Goal: Task Accomplishment & Management: Complete application form

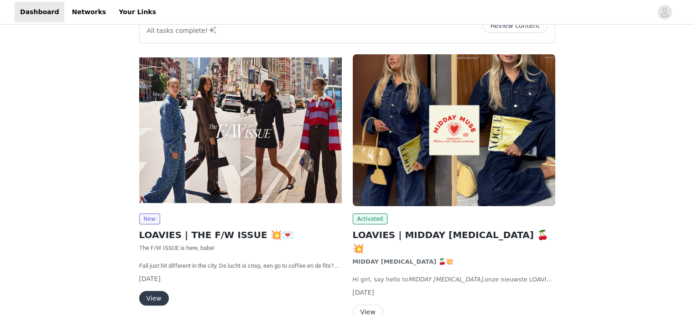
scroll to position [137, 0]
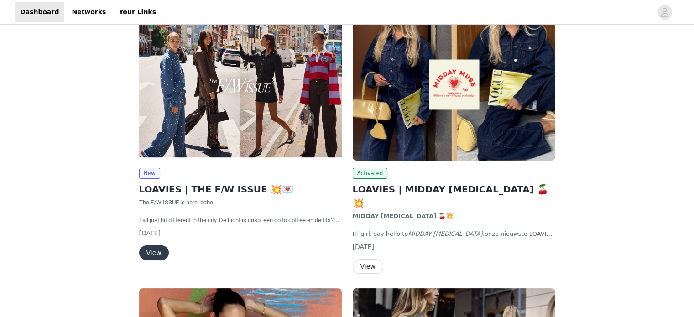
click at [153, 253] on button "View" at bounding box center [154, 252] width 30 height 15
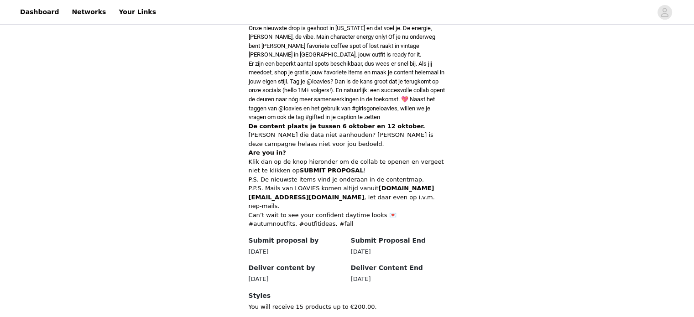
scroll to position [456, 0]
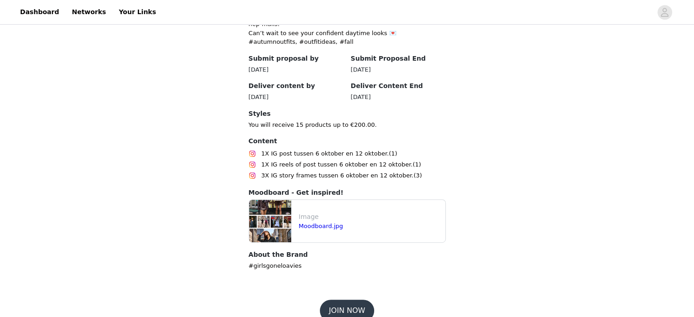
click at [350, 306] on button "JOIN NOW" at bounding box center [347, 311] width 54 height 22
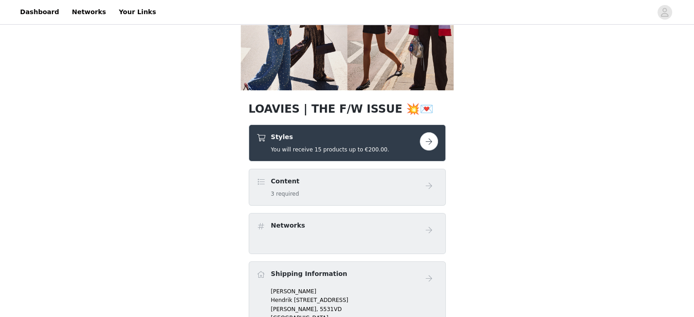
scroll to position [91, 0]
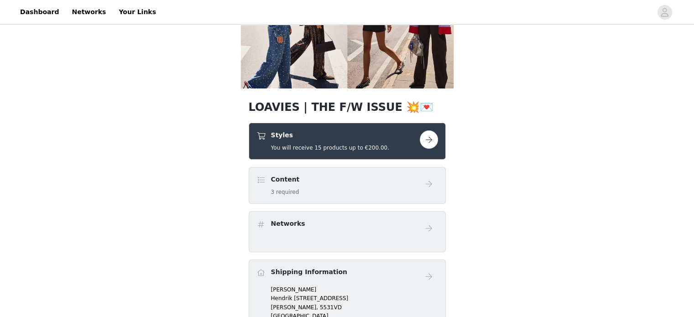
click at [428, 137] on button "button" at bounding box center [429, 139] width 18 height 18
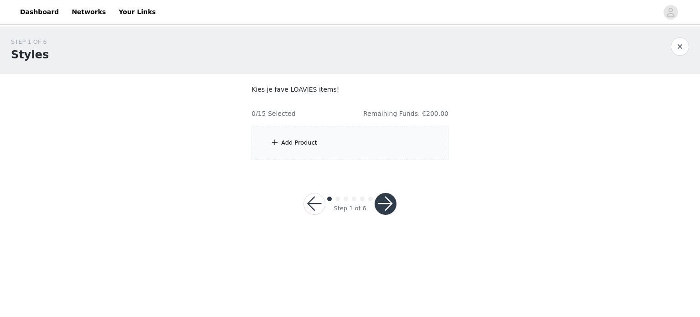
click at [298, 144] on div "Add Product" at bounding box center [299, 142] width 36 height 9
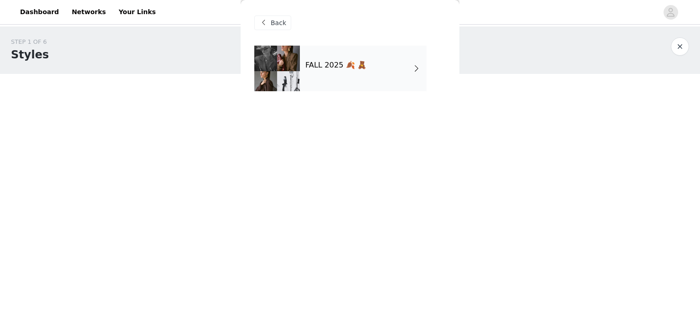
click at [342, 67] on h4 "FALL 2025 🍂 🧸" at bounding box center [336, 65] width 61 height 8
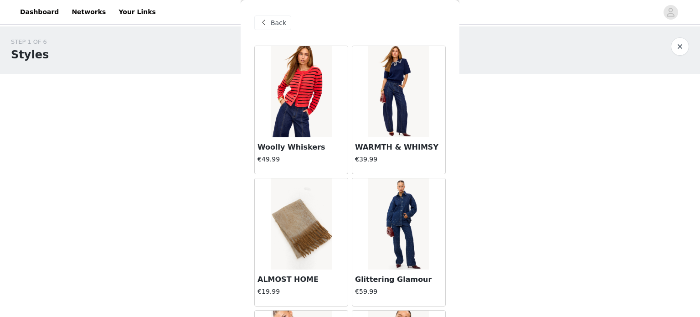
click at [379, 72] on img at bounding box center [398, 91] width 61 height 91
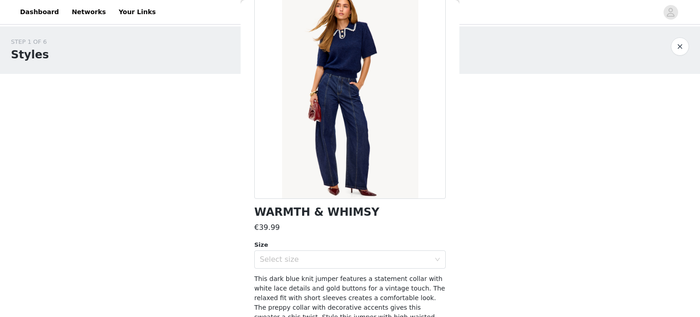
scroll to position [91, 0]
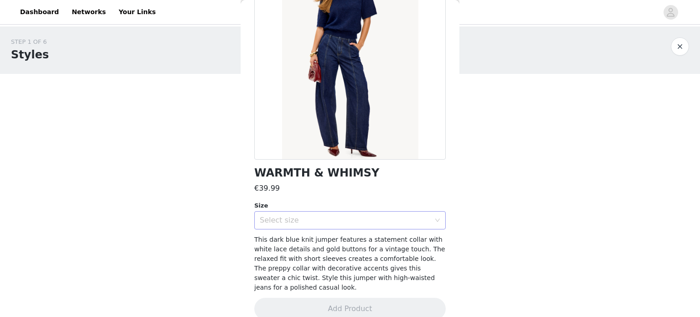
click at [309, 216] on div "Select size" at bounding box center [345, 220] width 171 height 9
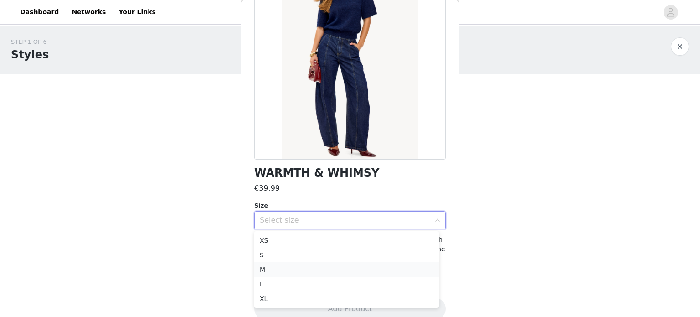
click at [274, 269] on li "M" at bounding box center [346, 269] width 185 height 15
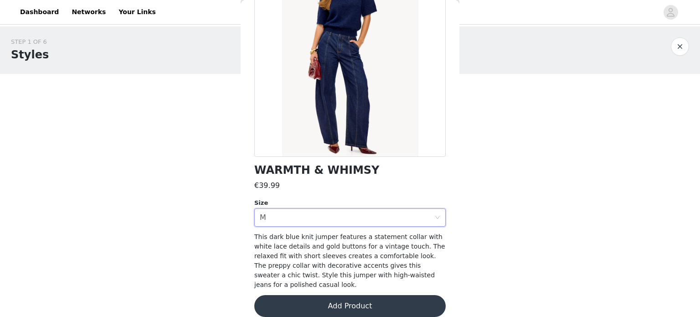
scroll to position [95, 0]
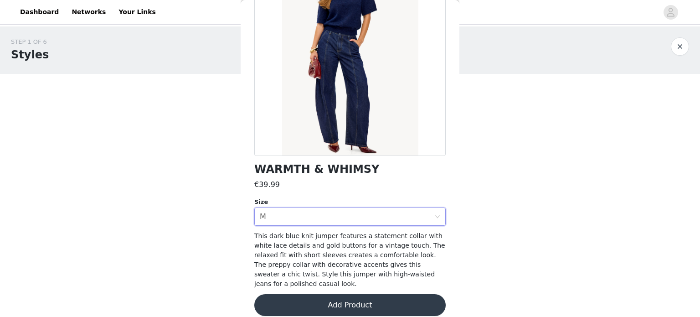
click at [348, 294] on button "Add Product" at bounding box center [350, 305] width 192 height 22
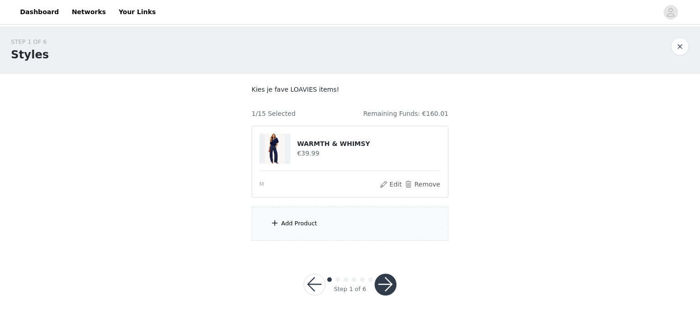
click at [305, 221] on div "Add Product" at bounding box center [299, 223] width 36 height 9
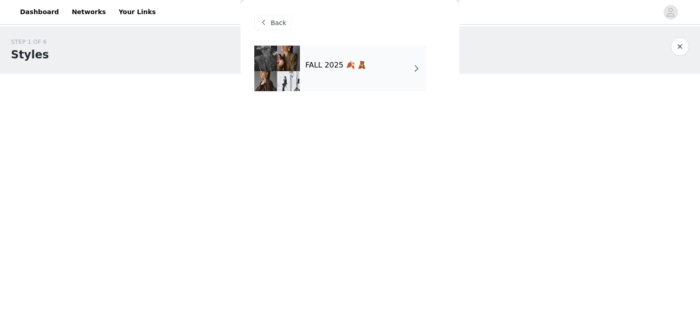
click at [340, 74] on div "FALL 2025 🍂 🧸" at bounding box center [363, 69] width 127 height 46
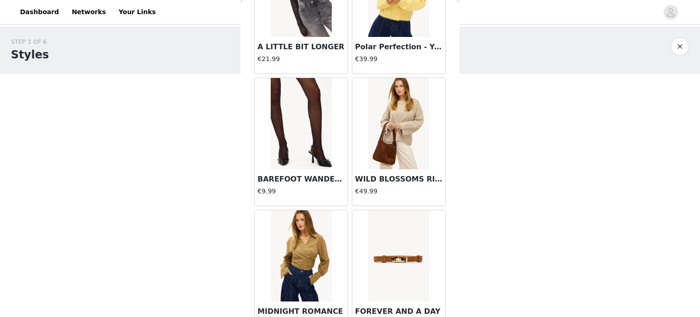
scroll to position [502, 0]
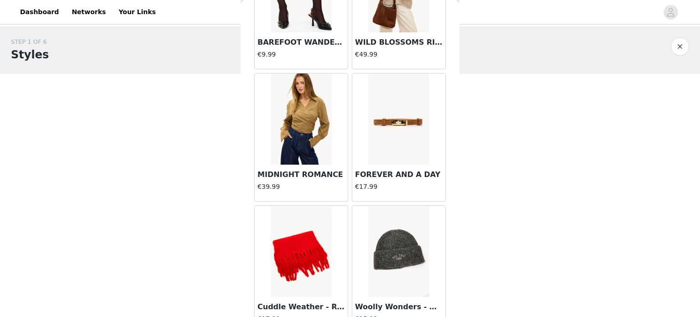
click at [399, 119] on img at bounding box center [398, 118] width 61 height 91
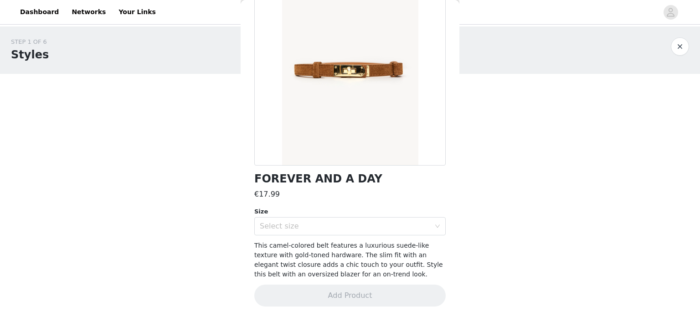
scroll to position [0, 0]
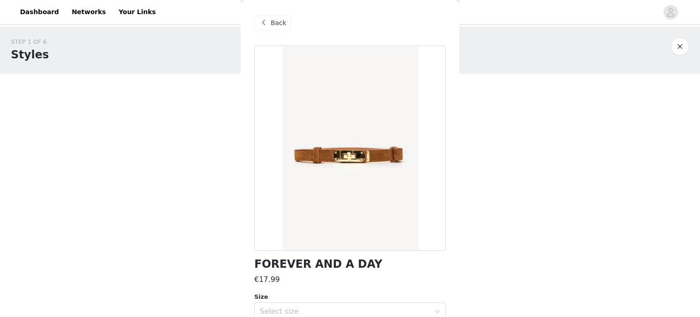
click at [279, 26] on span "Back" at bounding box center [279, 23] width 16 height 10
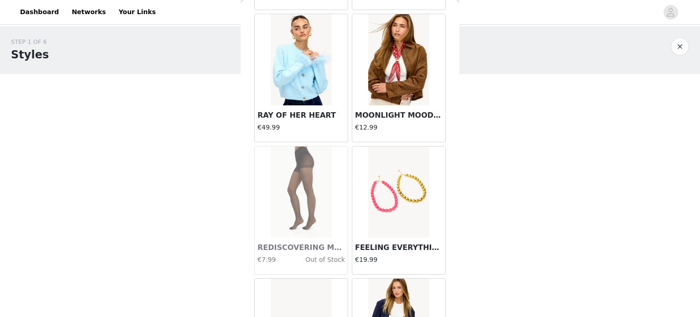
scroll to position [1076, 0]
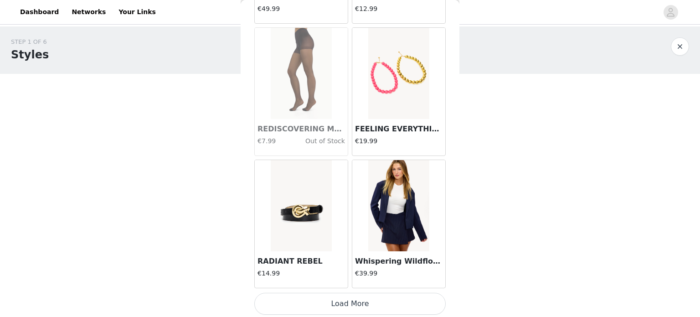
click at [379, 301] on button "Load More" at bounding box center [350, 304] width 192 height 22
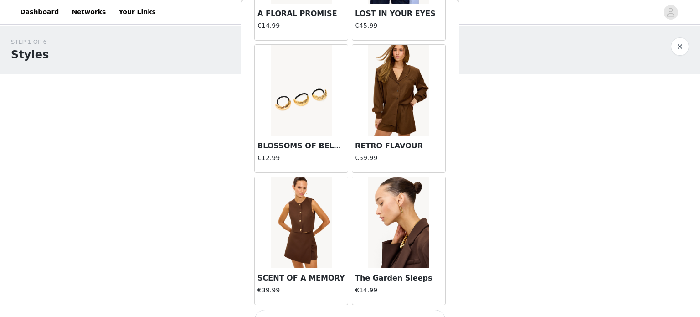
scroll to position [2397, 0]
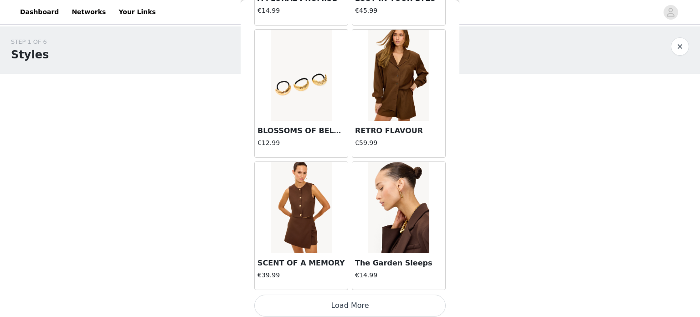
click at [369, 297] on button "Load More" at bounding box center [350, 306] width 192 height 22
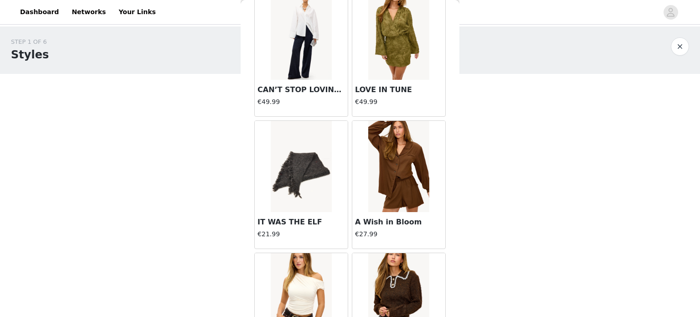
scroll to position [3718, 0]
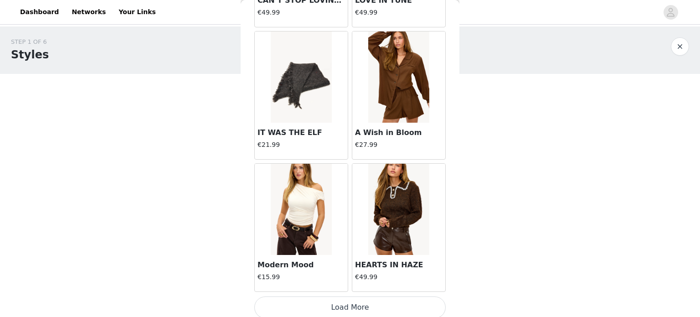
click at [315, 77] on img at bounding box center [301, 76] width 61 height 91
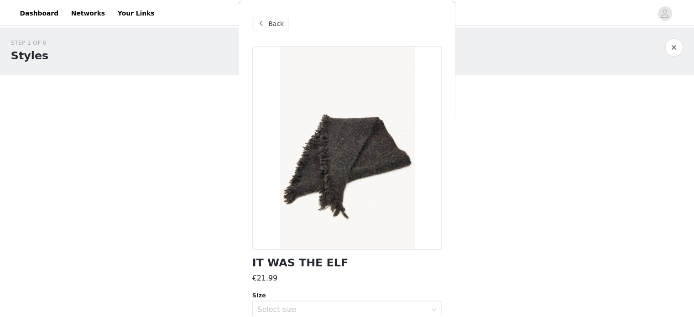
scroll to position [85, 0]
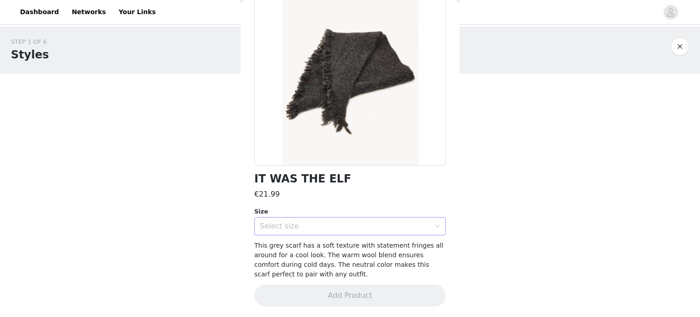
click at [344, 222] on div "Select size" at bounding box center [345, 226] width 171 height 9
click at [308, 244] on li "ONESIZE" at bounding box center [346, 246] width 185 height 15
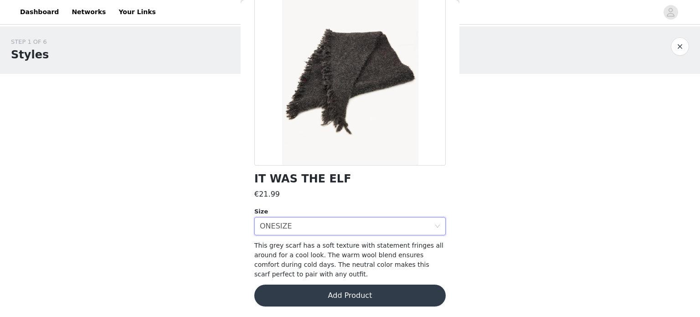
click at [350, 301] on button "Add Product" at bounding box center [350, 296] width 192 height 22
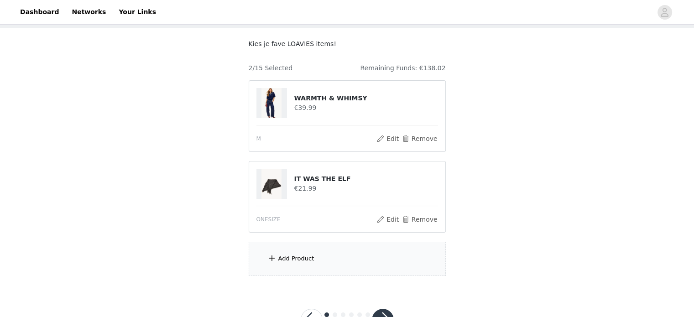
click at [294, 254] on div "Add Product" at bounding box center [296, 258] width 36 height 9
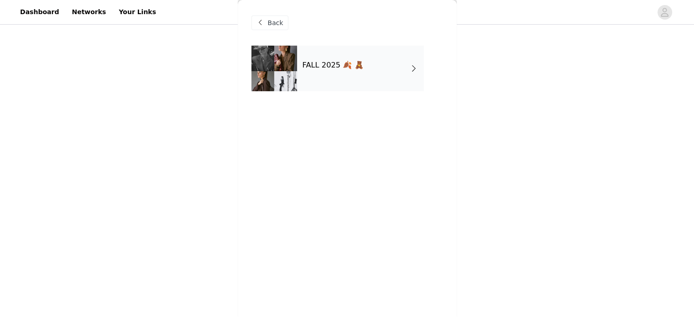
scroll to position [80, 0]
click at [332, 51] on div "FALL 2025 🍂 🧸" at bounding box center [360, 69] width 127 height 46
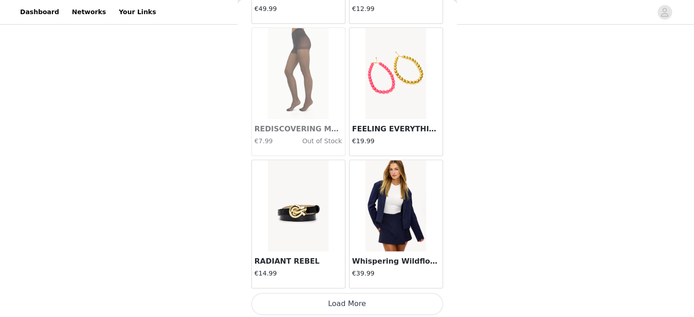
click at [352, 305] on button "Load More" at bounding box center [347, 304] width 192 height 22
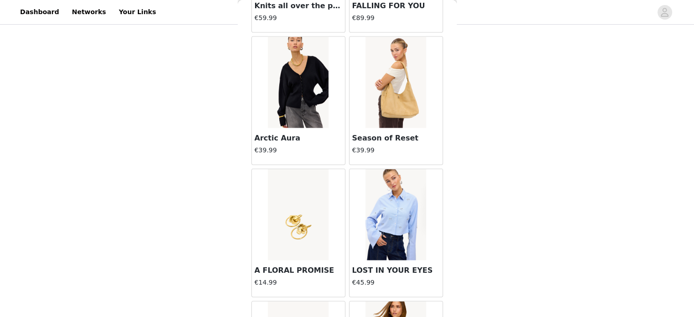
scroll to position [2397, 0]
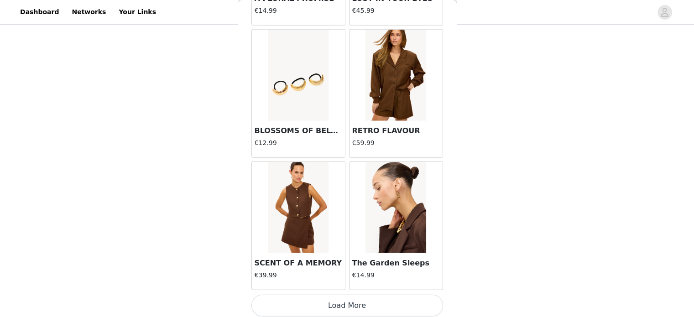
click at [347, 304] on button "Load More" at bounding box center [347, 306] width 192 height 22
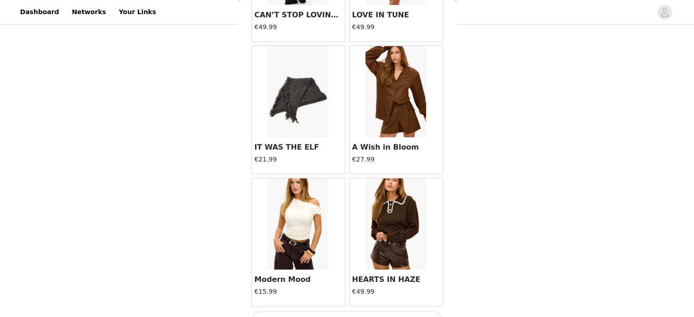
scroll to position [3718, 0]
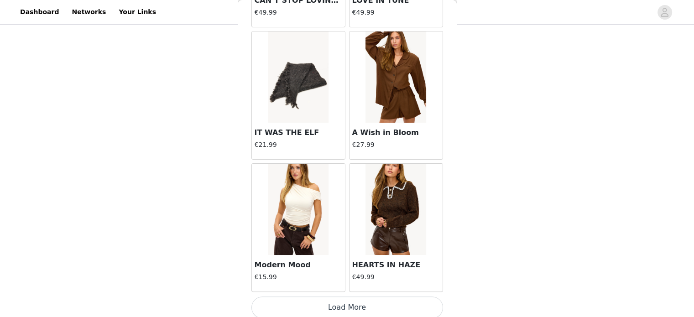
click at [373, 301] on button "Load More" at bounding box center [347, 307] width 192 height 22
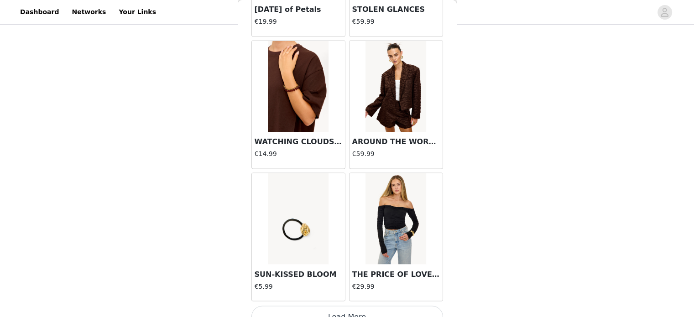
scroll to position [5038, 0]
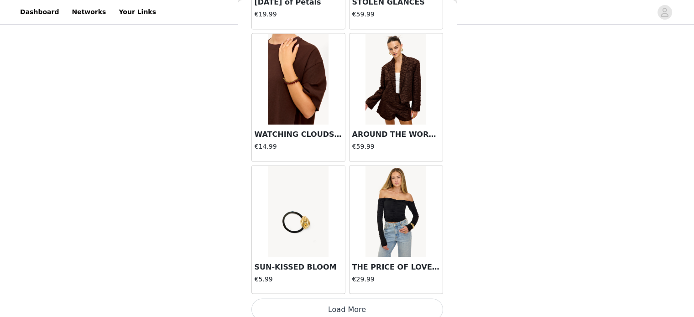
click at [345, 308] on button "Load More" at bounding box center [347, 309] width 192 height 22
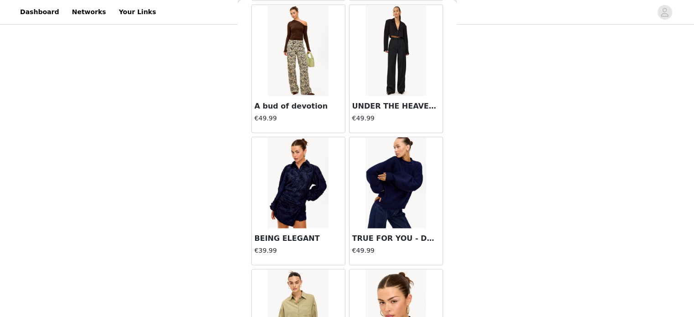
scroll to position [5677, 0]
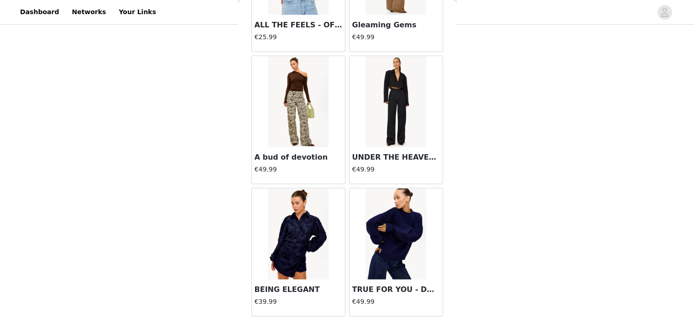
click at [394, 92] on img at bounding box center [395, 101] width 61 height 91
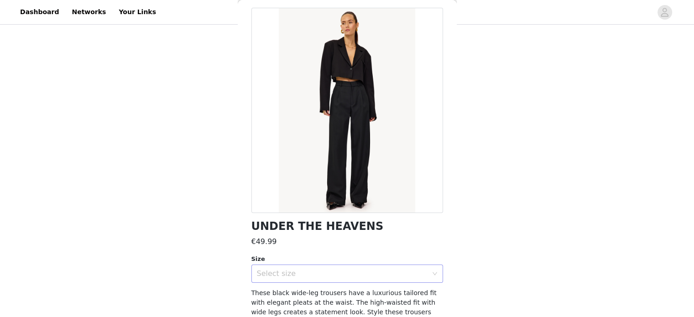
scroll to position [0, 0]
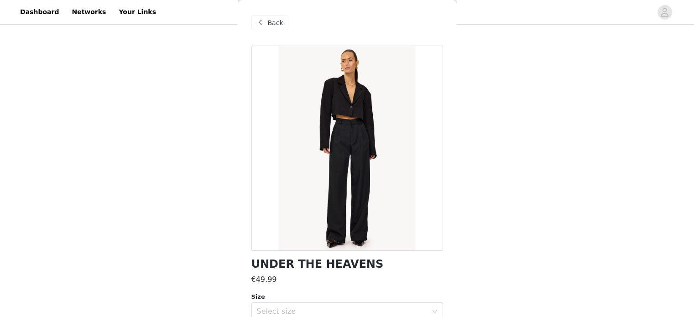
click at [265, 21] on div "Back" at bounding box center [269, 23] width 37 height 15
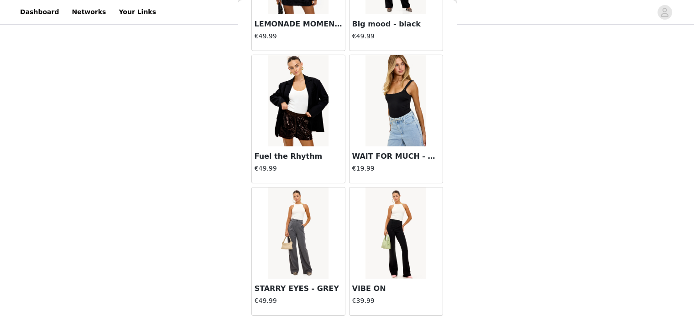
scroll to position [6359, 0]
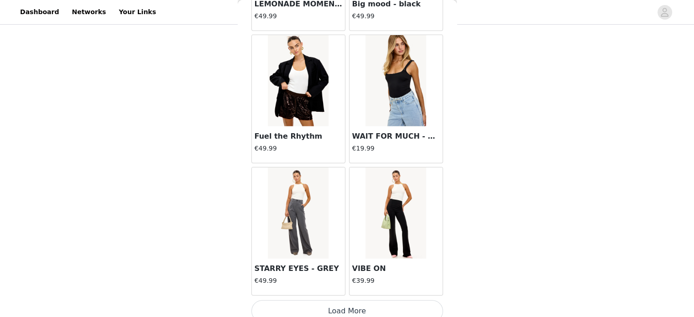
click at [343, 300] on button "Load More" at bounding box center [347, 311] width 192 height 22
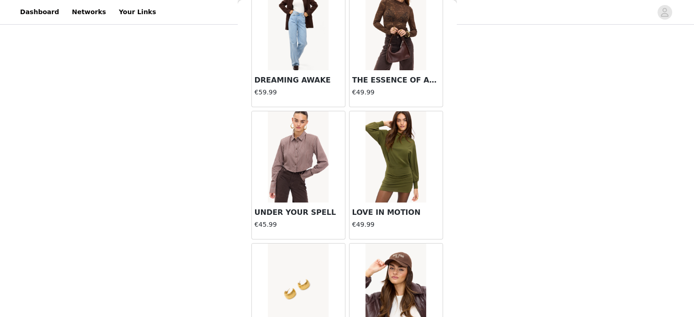
scroll to position [7089, 0]
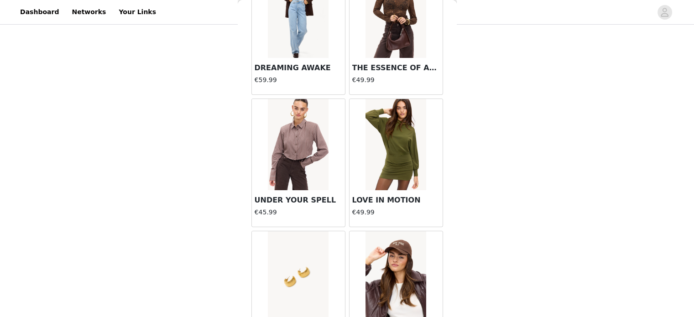
click at [300, 149] on img at bounding box center [298, 144] width 61 height 91
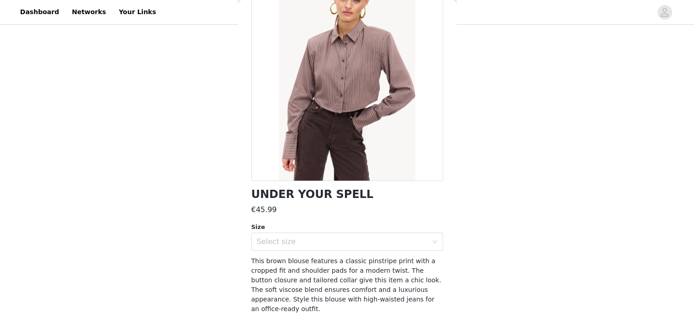
scroll to position [91, 0]
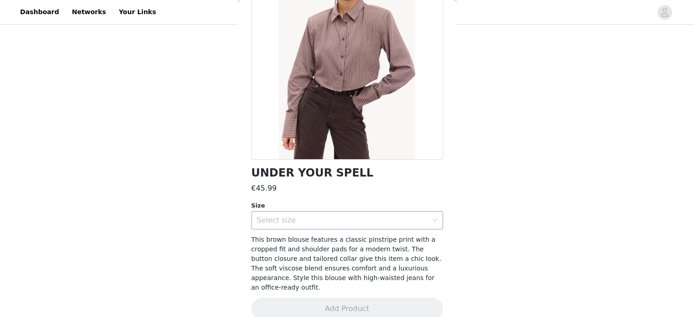
click at [339, 219] on div "Select size" at bounding box center [342, 220] width 171 height 9
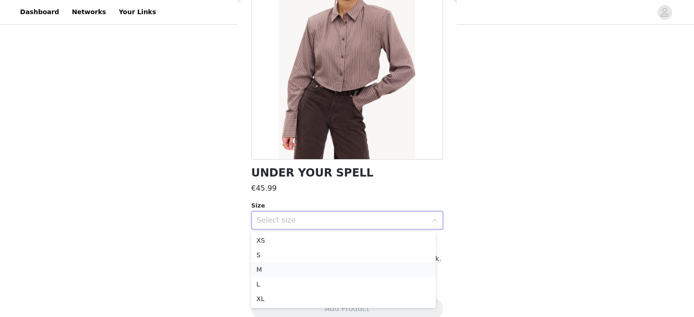
click at [289, 268] on li "M" at bounding box center [343, 269] width 185 height 15
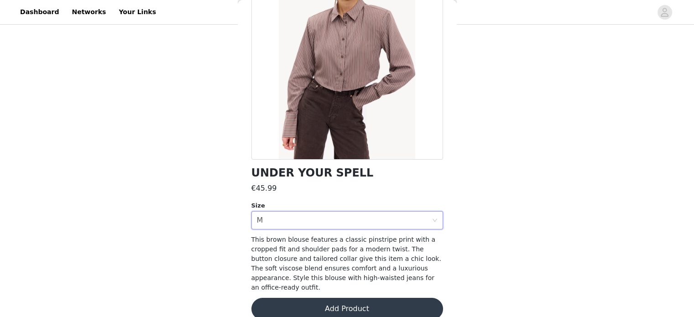
click at [337, 298] on button "Add Product" at bounding box center [347, 309] width 192 height 22
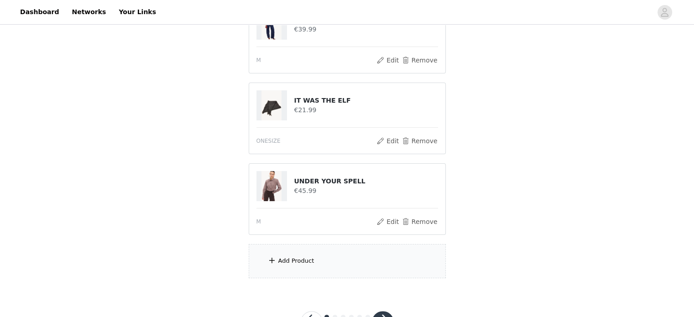
scroll to position [161, 0]
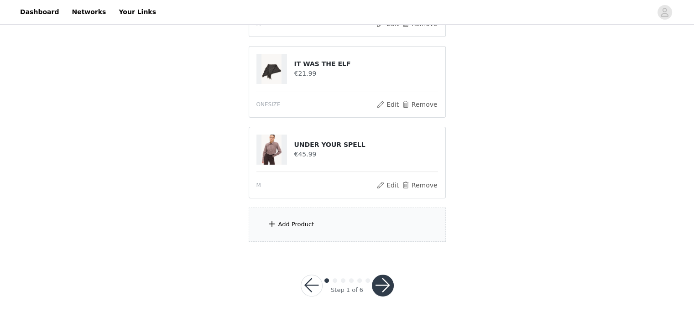
click at [311, 226] on div "Add Product" at bounding box center [347, 224] width 197 height 34
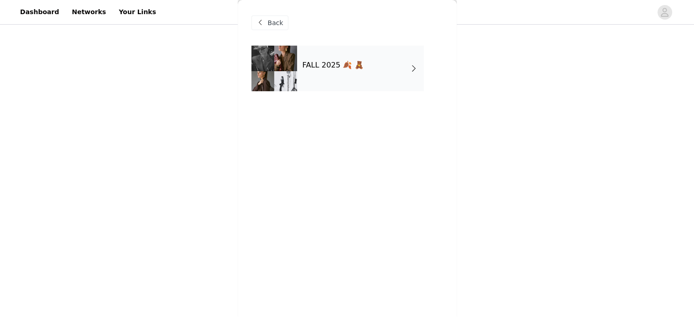
click at [342, 86] on div "FALL 2025 🍂 🧸" at bounding box center [360, 69] width 127 height 46
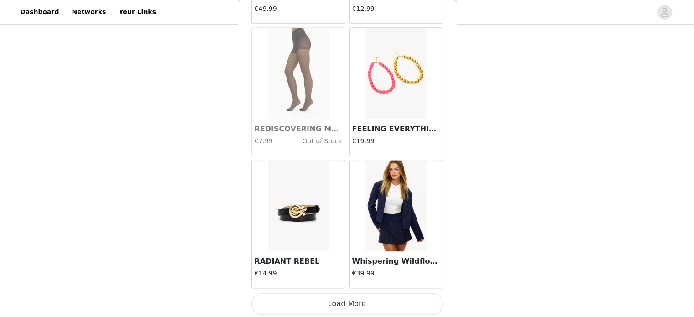
click at [361, 301] on button "Load More" at bounding box center [347, 304] width 192 height 22
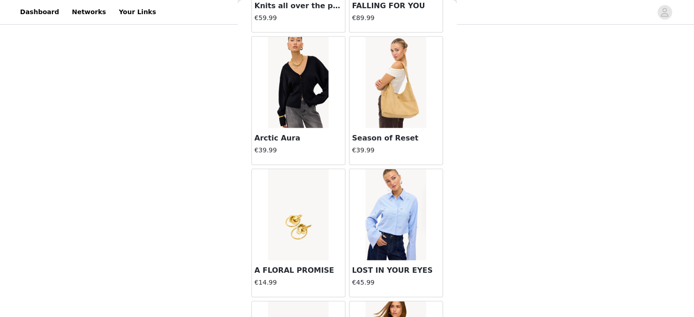
scroll to position [2397, 0]
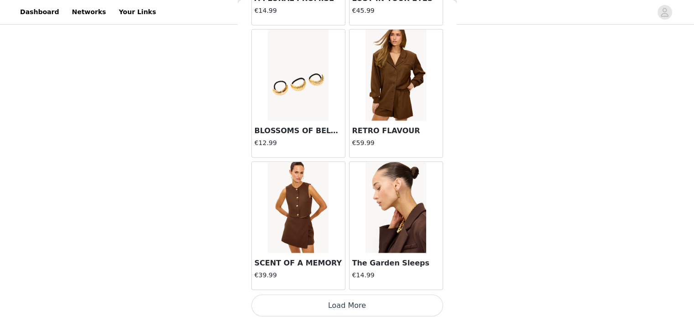
click at [361, 297] on button "Load More" at bounding box center [347, 306] width 192 height 22
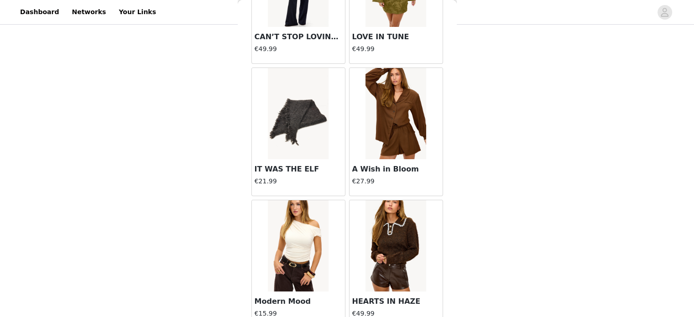
scroll to position [3718, 0]
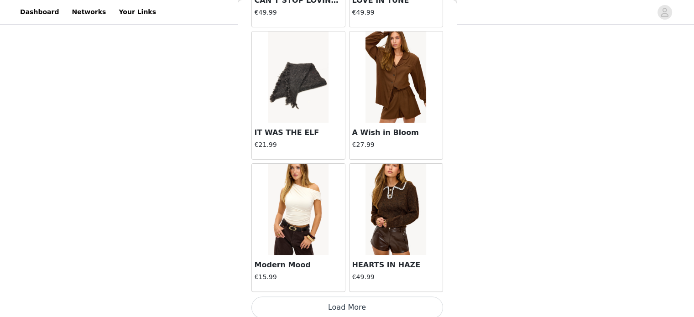
click at [345, 302] on button "Load More" at bounding box center [347, 307] width 192 height 22
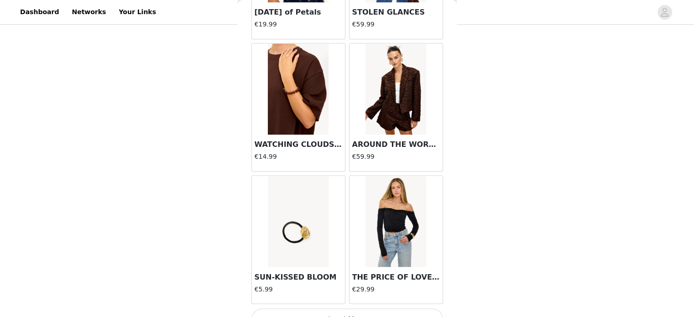
scroll to position [5038, 0]
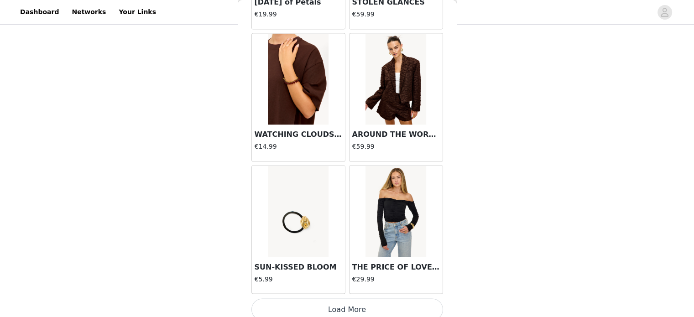
click at [372, 302] on button "Load More" at bounding box center [347, 309] width 192 height 22
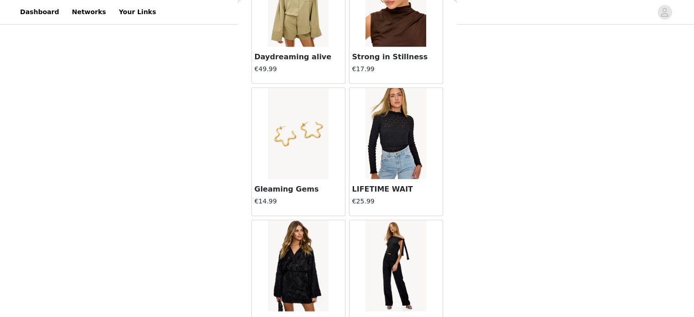
scroll to position [6359, 0]
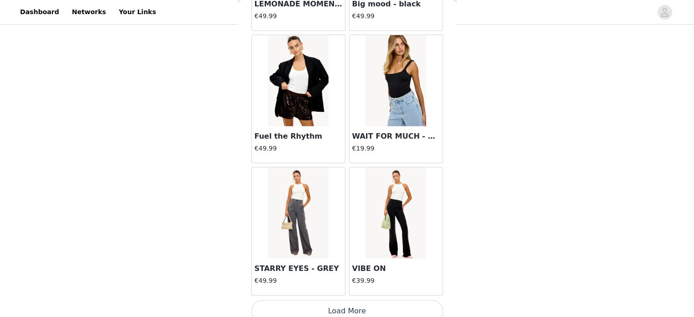
click at [335, 307] on button "Load More" at bounding box center [347, 311] width 192 height 22
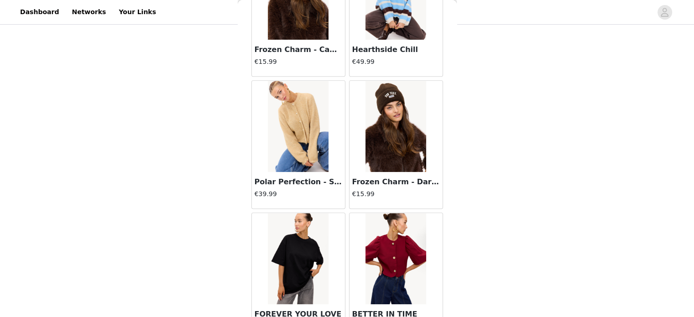
scroll to position [7680, 0]
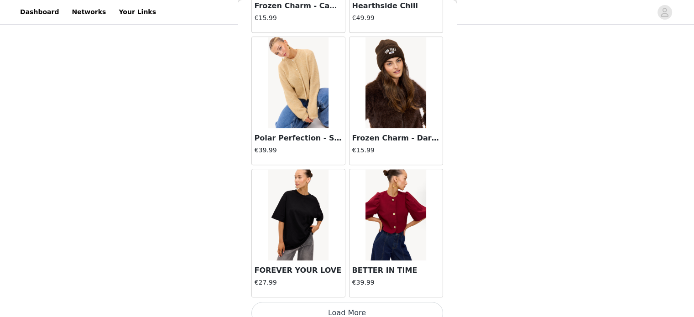
click at [362, 302] on button "Load More" at bounding box center [347, 313] width 192 height 22
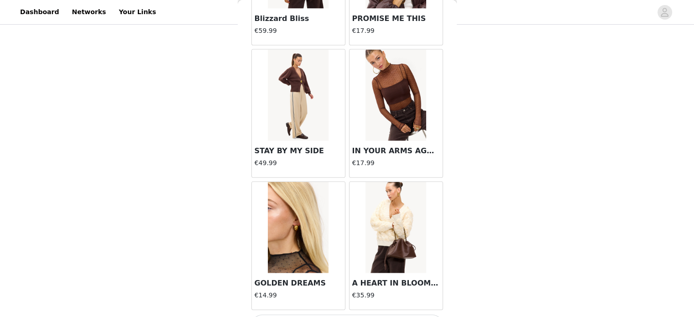
scroll to position [9000, 0]
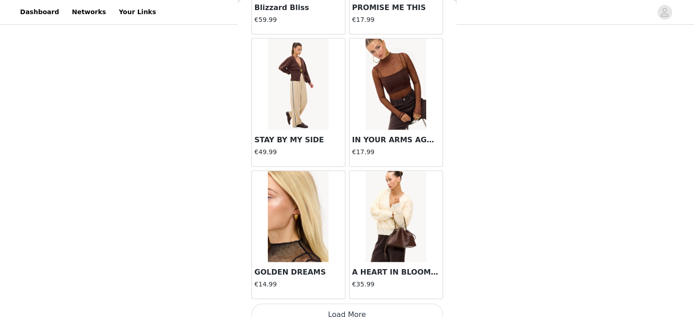
click at [361, 304] on button "Load More" at bounding box center [347, 315] width 192 height 22
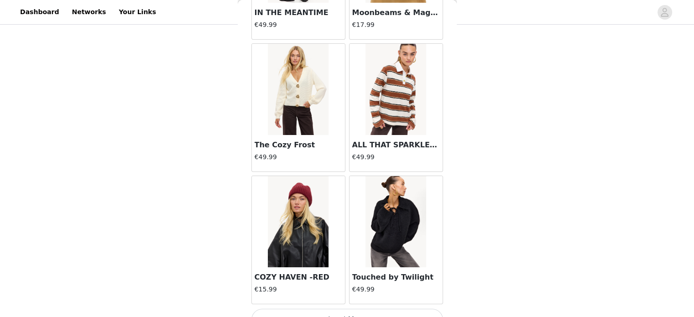
scroll to position [10321, 0]
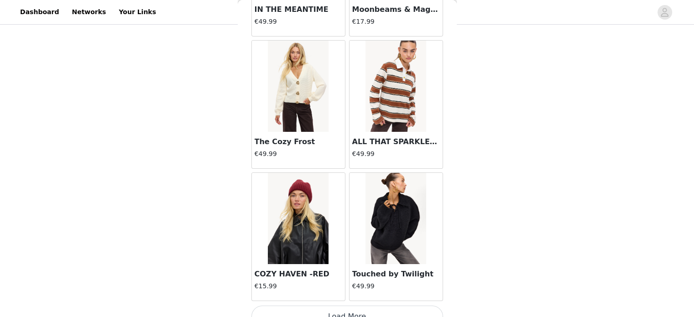
click at [365, 306] on button "Load More" at bounding box center [347, 317] width 192 height 22
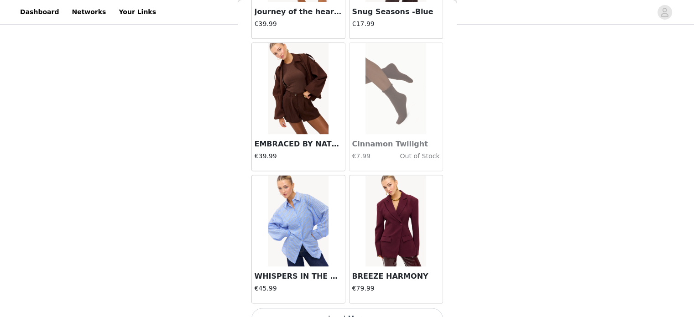
scroll to position [11642, 0]
click at [343, 307] on button "Load More" at bounding box center [347, 318] width 192 height 22
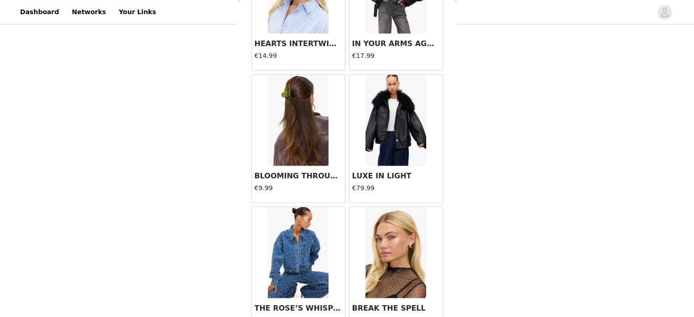
scroll to position [12873, 0]
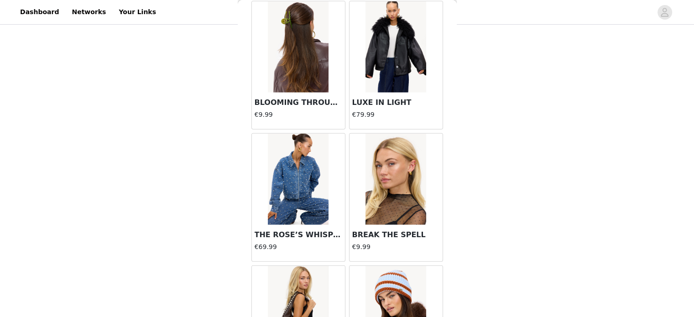
click at [312, 156] on img at bounding box center [298, 179] width 61 height 91
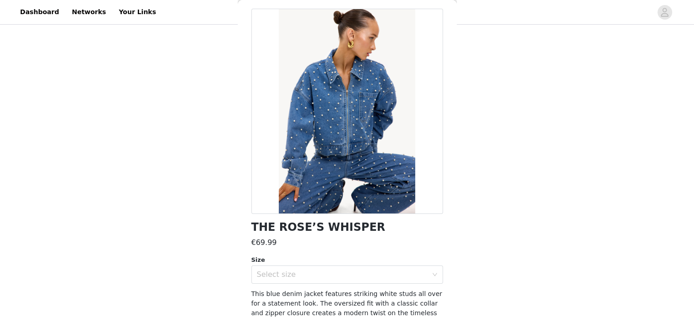
scroll to position [91, 0]
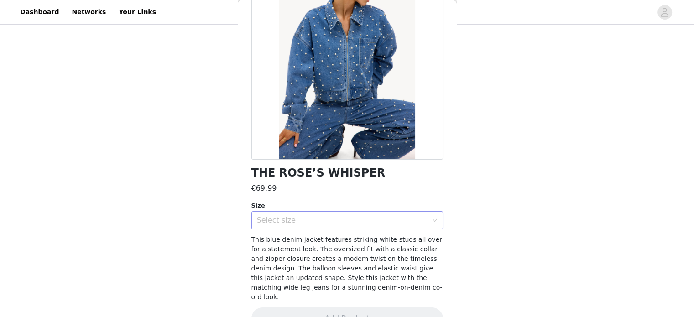
click at [335, 223] on div "Select size" at bounding box center [342, 220] width 171 height 9
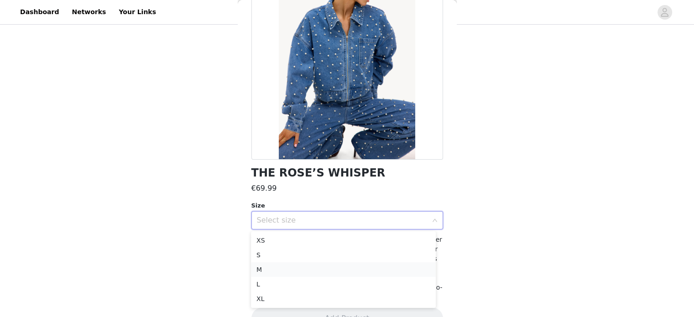
click at [299, 270] on li "M" at bounding box center [343, 269] width 185 height 15
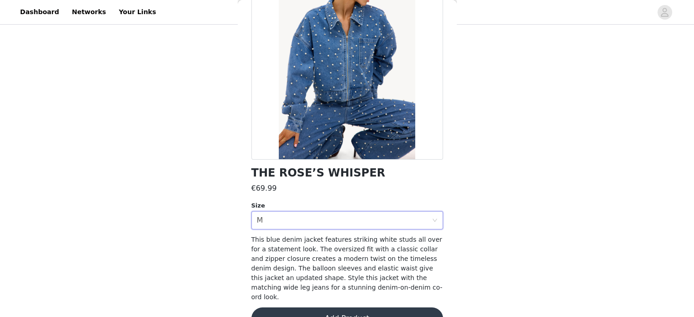
click at [350, 307] on button "Add Product" at bounding box center [347, 318] width 192 height 22
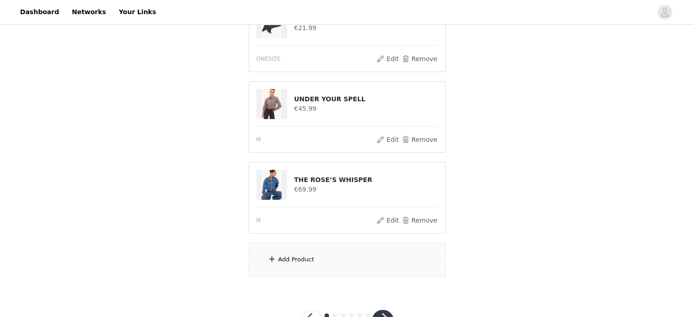
scroll to position [241, 0]
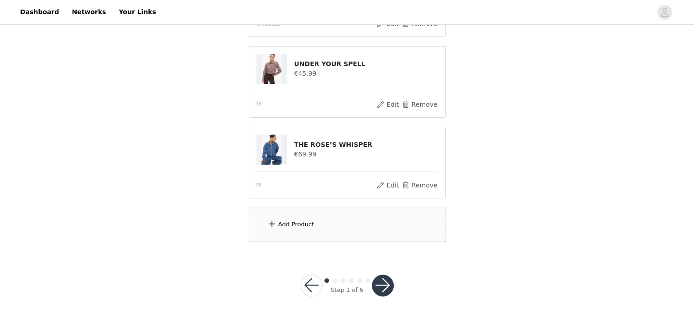
click at [293, 226] on div "Add Product" at bounding box center [296, 224] width 36 height 9
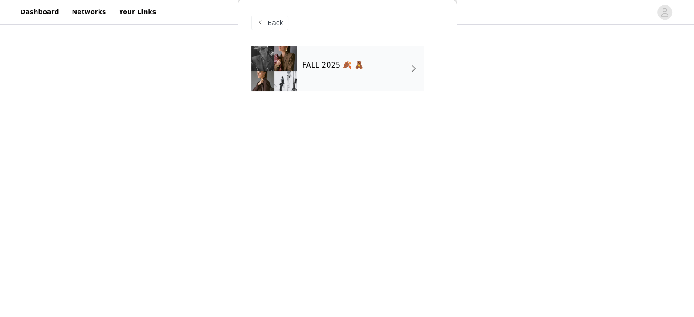
click at [336, 61] on h4 "FALL 2025 🍂 🧸" at bounding box center [332, 65] width 61 height 8
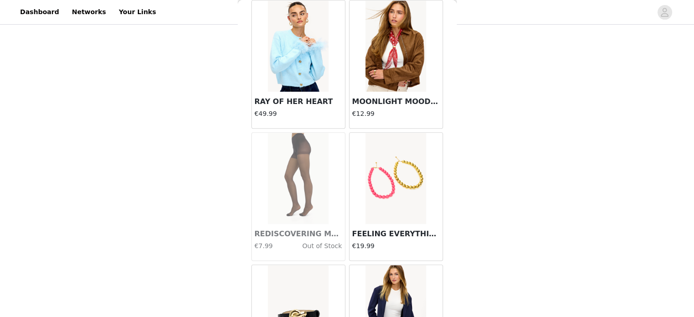
scroll to position [1076, 0]
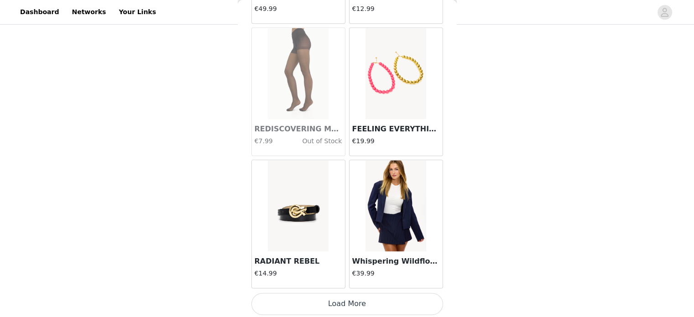
click at [366, 301] on button "Load More" at bounding box center [347, 304] width 192 height 22
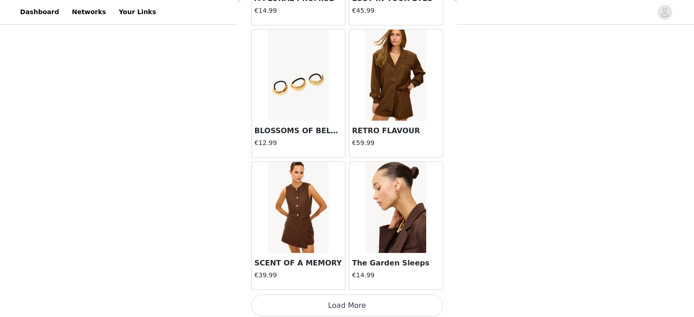
click at [375, 295] on button "Load More" at bounding box center [347, 306] width 192 height 22
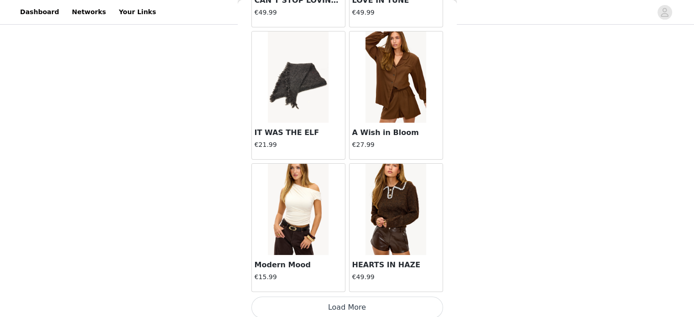
click at [347, 296] on button "Load More" at bounding box center [347, 307] width 192 height 22
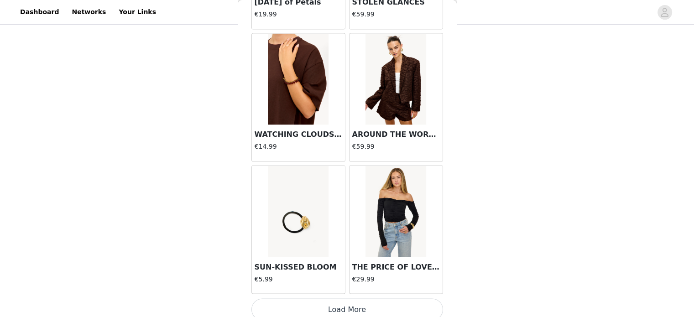
click at [366, 308] on button "Load More" at bounding box center [347, 309] width 192 height 22
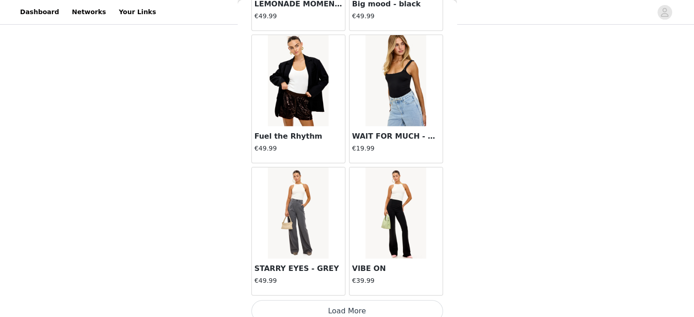
click at [368, 301] on button "Load More" at bounding box center [347, 311] width 192 height 22
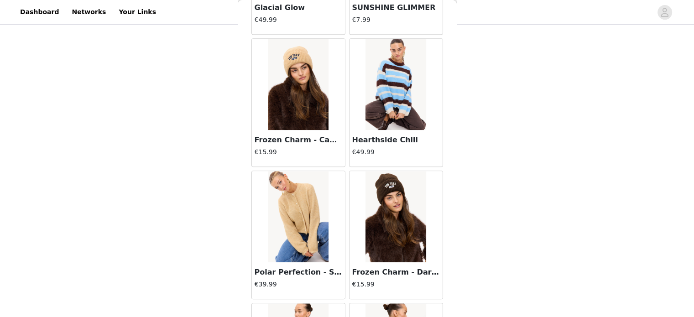
scroll to position [7680, 0]
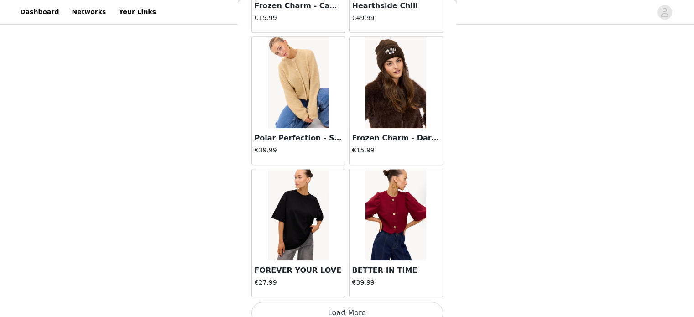
click at [376, 304] on button "Load More" at bounding box center [347, 313] width 192 height 22
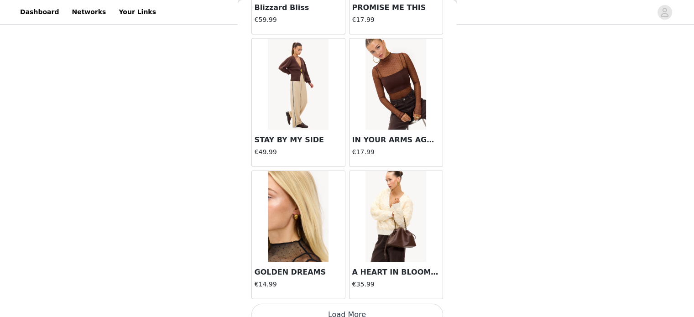
click at [376, 304] on button "Load More" at bounding box center [347, 315] width 192 height 22
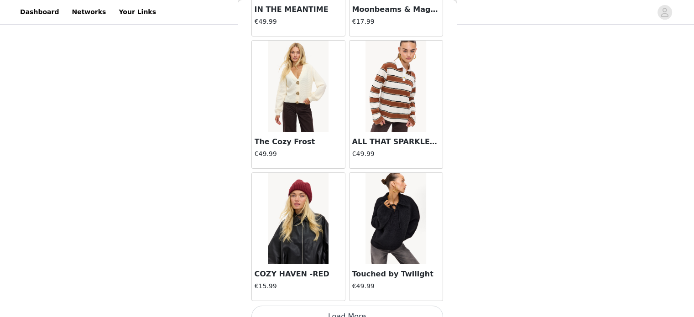
click at [381, 306] on button "Load More" at bounding box center [347, 317] width 192 height 22
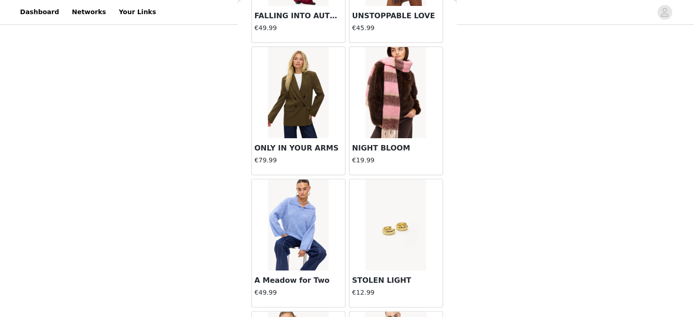
scroll to position [10640, 0]
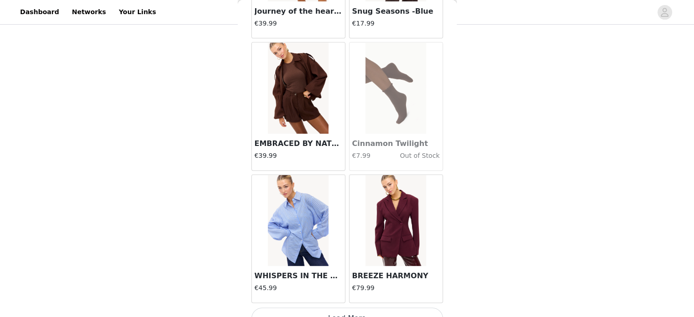
click at [360, 307] on button "Load More" at bounding box center [347, 318] width 192 height 22
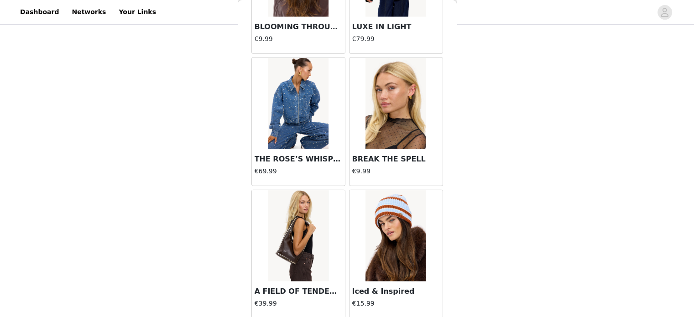
scroll to position [12962, 0]
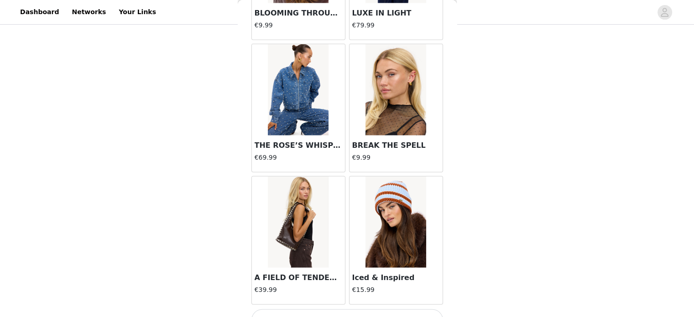
click at [355, 309] on button "Load More" at bounding box center [347, 320] width 192 height 22
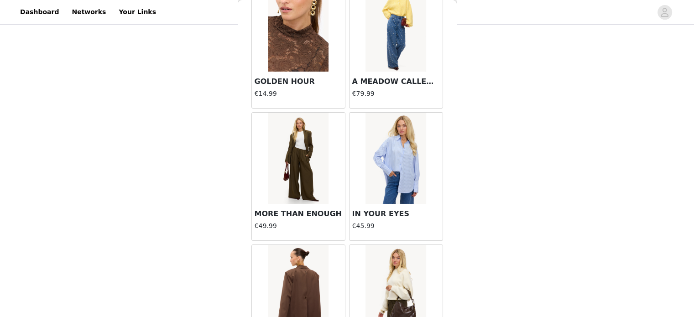
scroll to position [13373, 0]
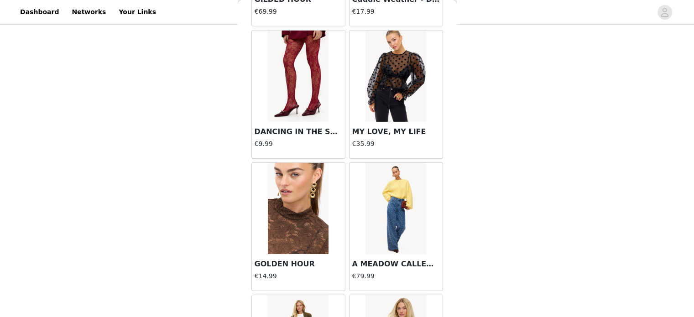
click at [382, 181] on img at bounding box center [395, 208] width 61 height 91
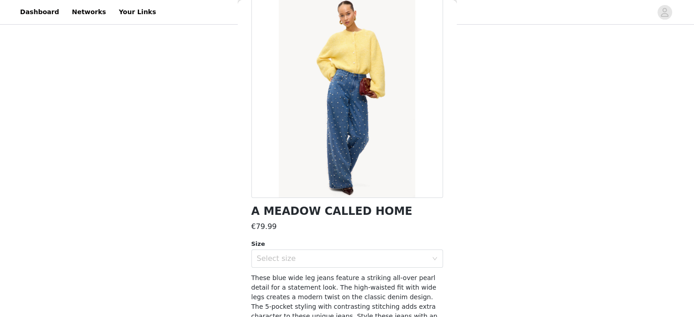
scroll to position [13, 0]
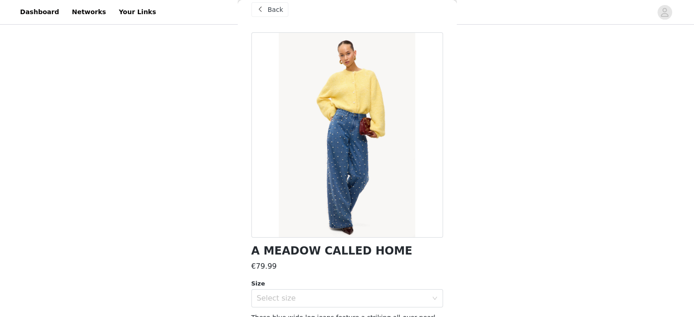
drag, startPoint x: 371, startPoint y: 180, endPoint x: 358, endPoint y: 121, distance: 60.3
click at [358, 121] on div at bounding box center [347, 134] width 192 height 205
click at [348, 136] on div at bounding box center [347, 134] width 192 height 205
drag, startPoint x: 348, startPoint y: 136, endPoint x: 359, endPoint y: 161, distance: 26.5
click at [359, 161] on div at bounding box center [347, 134] width 192 height 205
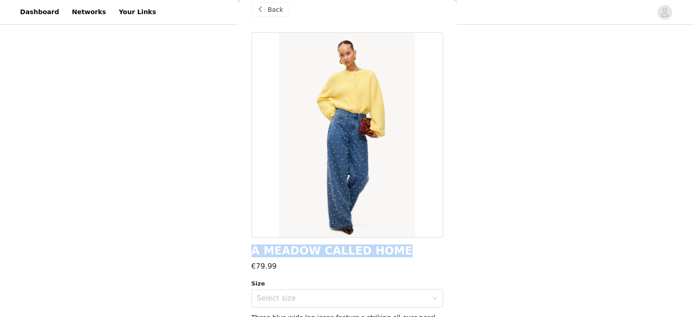
drag, startPoint x: 385, startPoint y: 250, endPoint x: 244, endPoint y: 249, distance: 140.9
click at [244, 249] on div "Back A MEADOW CALLED HOME €79.99 Size Select size These blue wide leg jeans fea…" at bounding box center [347, 158] width 219 height 317
copy h1 "A MEADOW CALLED HOME"
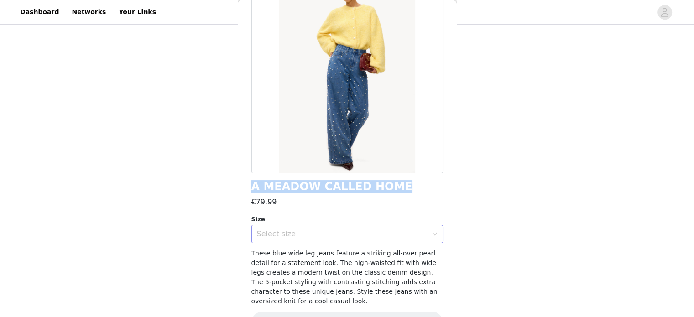
scroll to position [104, 0]
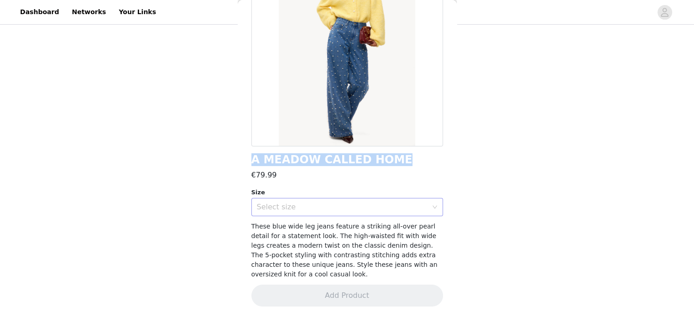
click at [294, 198] on div "Select size" at bounding box center [344, 206] width 175 height 17
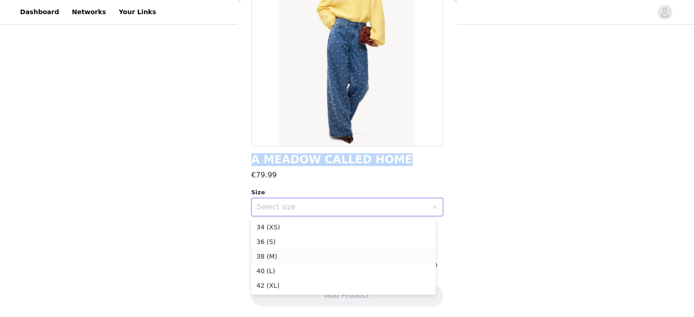
click at [284, 255] on li "38 (M)" at bounding box center [343, 256] width 185 height 15
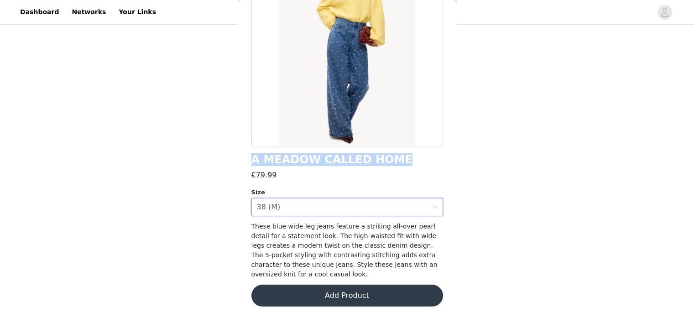
click at [356, 296] on button "Add Product" at bounding box center [347, 296] width 192 height 22
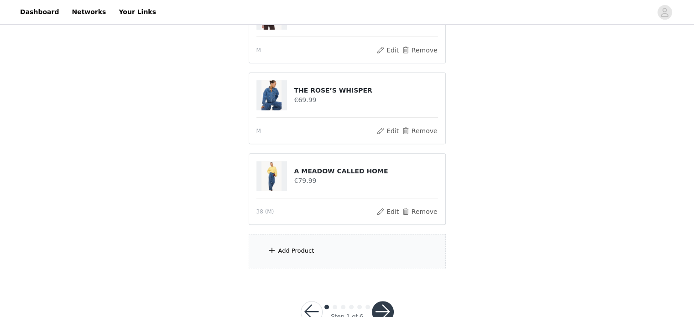
scroll to position [322, 0]
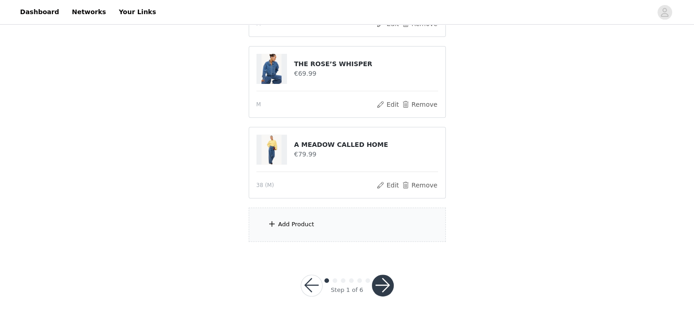
click at [283, 220] on div "Add Product" at bounding box center [296, 224] width 36 height 9
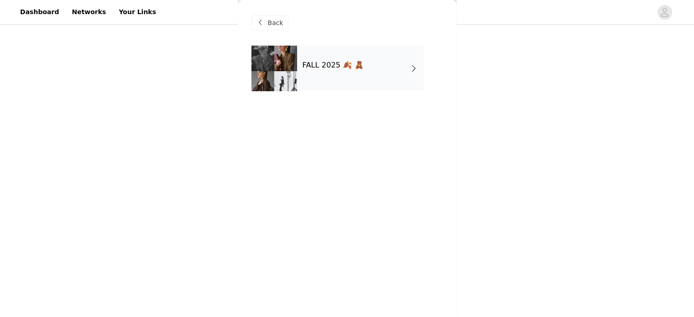
click at [334, 73] on div "FALL 2025 🍂 🧸" at bounding box center [360, 69] width 127 height 46
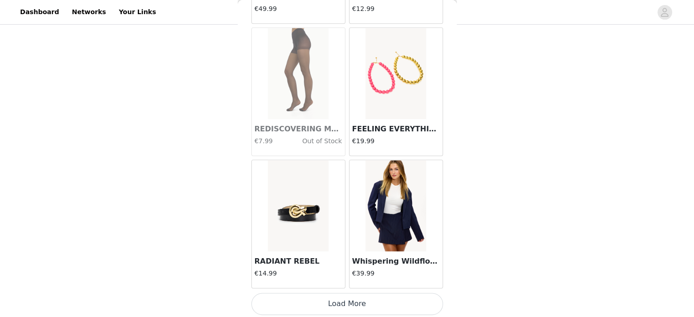
click at [361, 306] on button "Load More" at bounding box center [347, 304] width 192 height 22
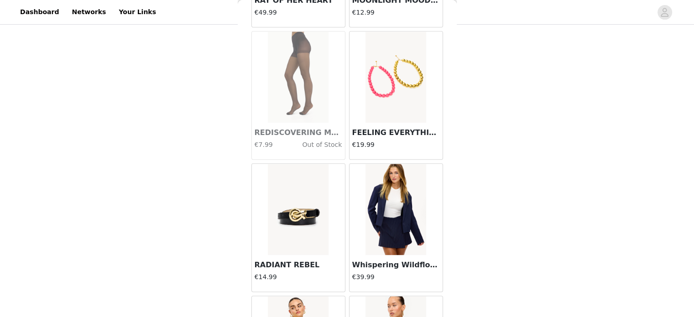
scroll to position [1076, 0]
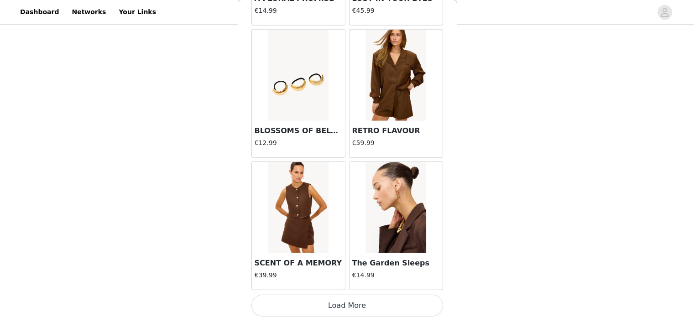
click at [354, 307] on button "Load More" at bounding box center [347, 306] width 192 height 22
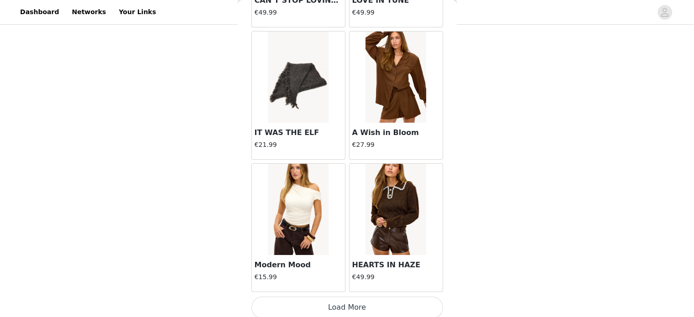
click at [361, 309] on button "Load More" at bounding box center [347, 307] width 192 height 22
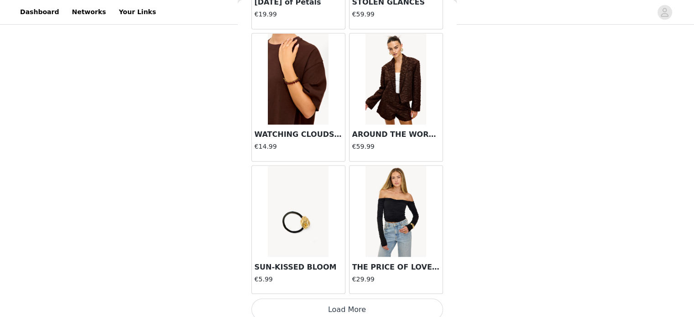
click at [350, 300] on button "Load More" at bounding box center [347, 309] width 192 height 22
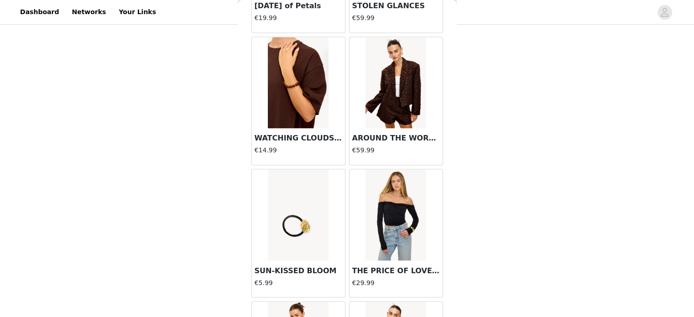
scroll to position [5038, 0]
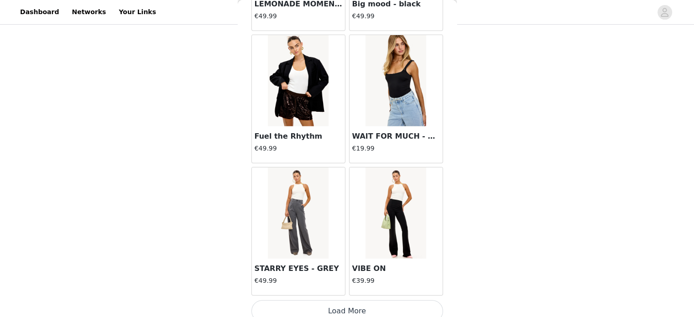
click at [339, 308] on button "Load More" at bounding box center [347, 311] width 192 height 22
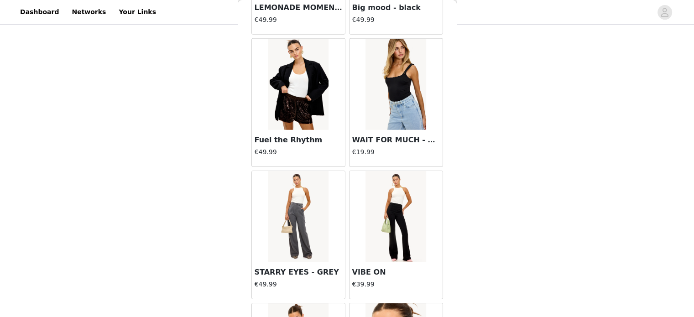
scroll to position [6359, 0]
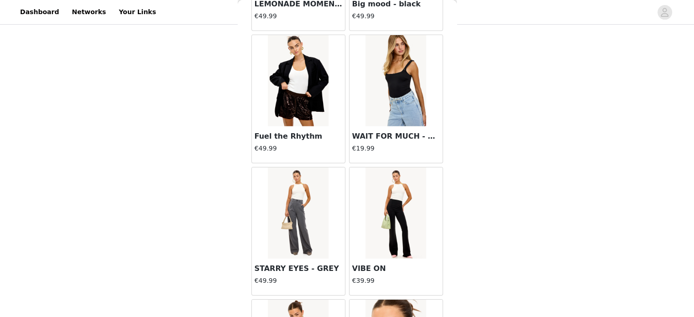
click at [456, 256] on div "STEP 1 OF 6 Styles [PERSON_NAME] fave LOAVIES items! 5/15 Selected Remaining Fu…" at bounding box center [347, 11] width 694 height 614
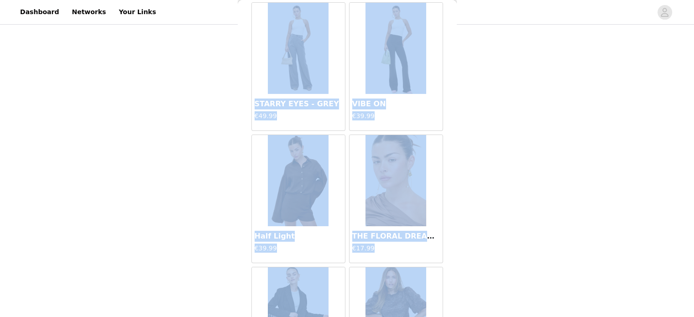
drag, startPoint x: 456, startPoint y: 256, endPoint x: 451, endPoint y: 338, distance: 82.7
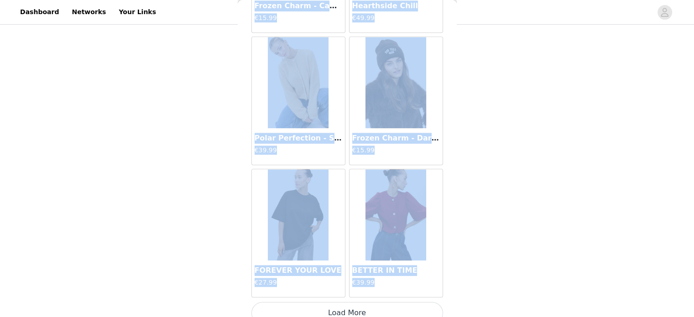
click at [377, 304] on button "Load More" at bounding box center [347, 313] width 192 height 22
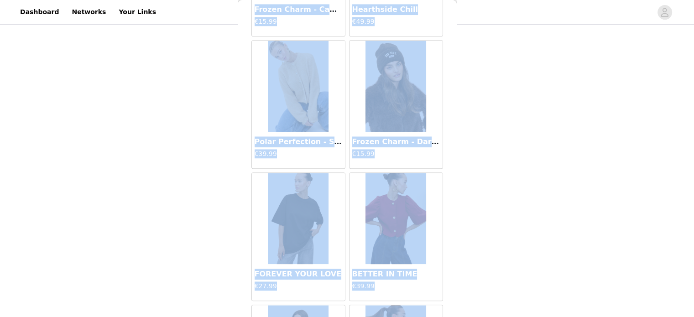
scroll to position [7680, 0]
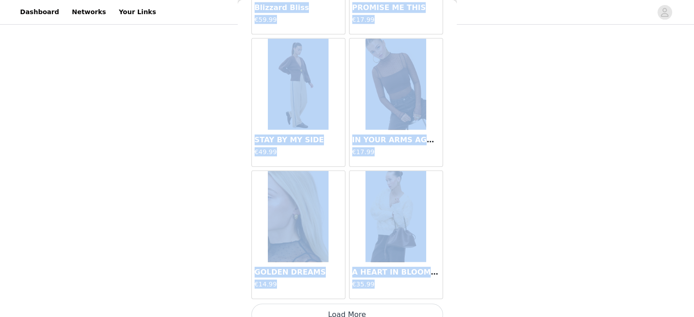
click at [361, 304] on button "Load More" at bounding box center [347, 315] width 192 height 22
click at [352, 241] on div at bounding box center [395, 216] width 93 height 91
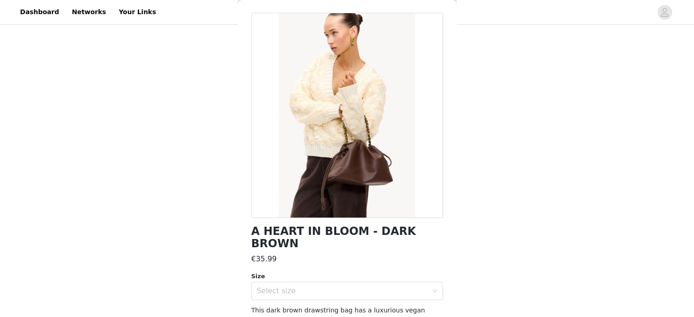
scroll to position [0, 0]
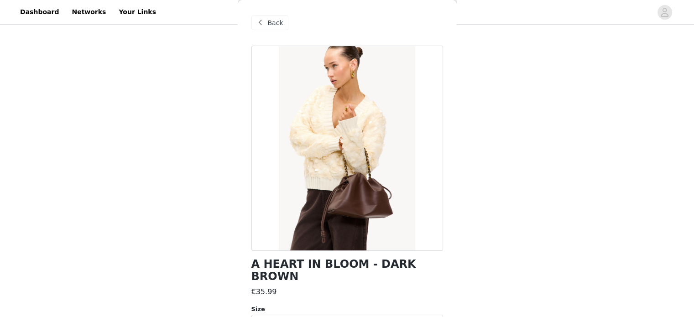
click at [263, 26] on span at bounding box center [260, 22] width 11 height 11
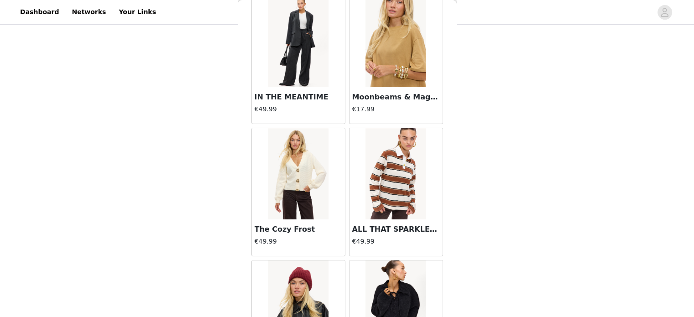
scroll to position [10321, 0]
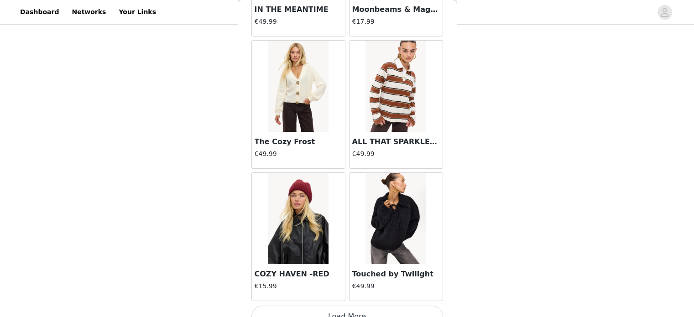
click at [354, 306] on button "Load More" at bounding box center [347, 317] width 192 height 22
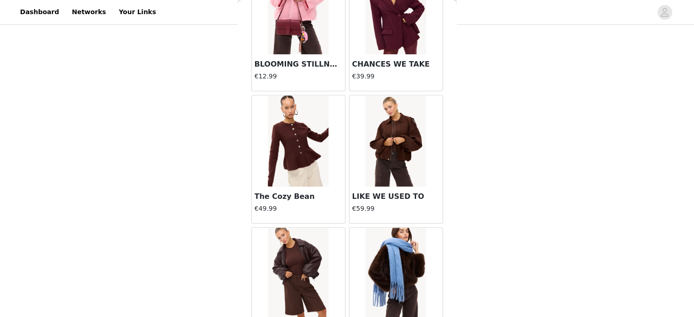
scroll to position [11642, 0]
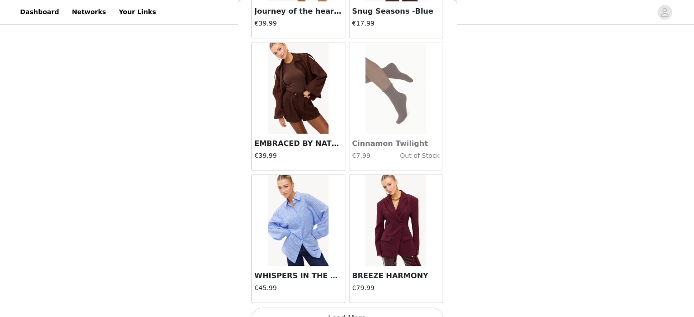
click at [361, 307] on button "Load More" at bounding box center [347, 318] width 192 height 22
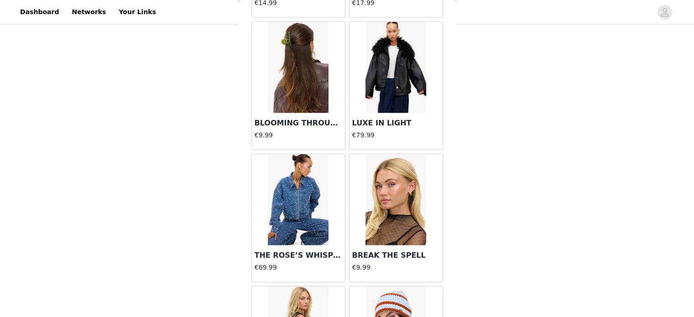
scroll to position [12962, 0]
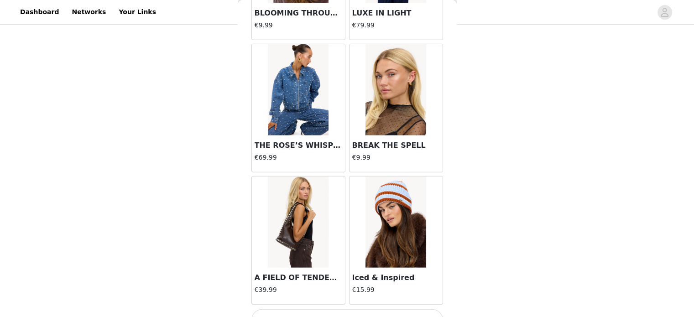
click at [293, 272] on h3 "A FIELD OF TENDERNESS" at bounding box center [298, 277] width 88 height 11
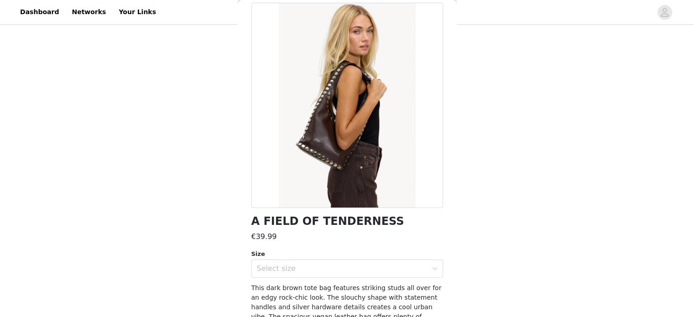
scroll to position [91, 0]
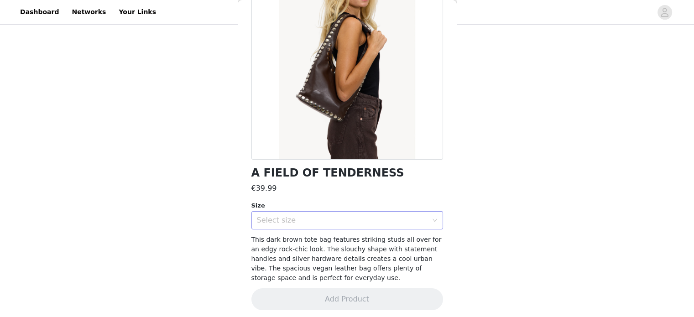
click at [306, 226] on div "Select size" at bounding box center [344, 220] width 175 height 17
click at [287, 245] on li "ONESIZE" at bounding box center [343, 240] width 185 height 15
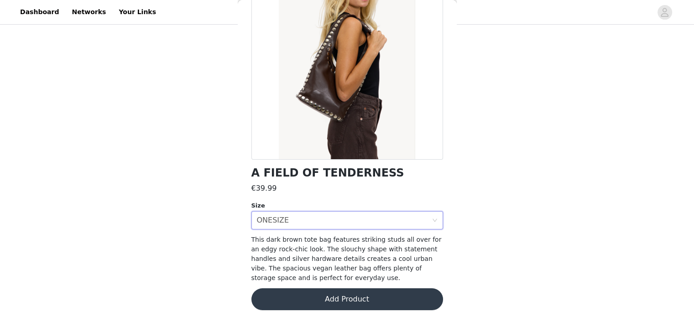
click at [356, 295] on button "Add Product" at bounding box center [347, 299] width 192 height 22
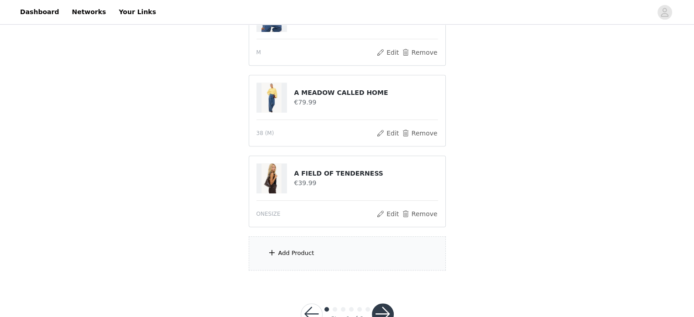
scroll to position [402, 0]
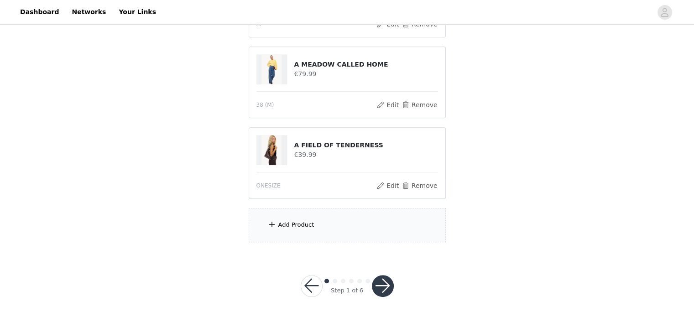
click at [298, 224] on div "Add Product" at bounding box center [296, 224] width 36 height 9
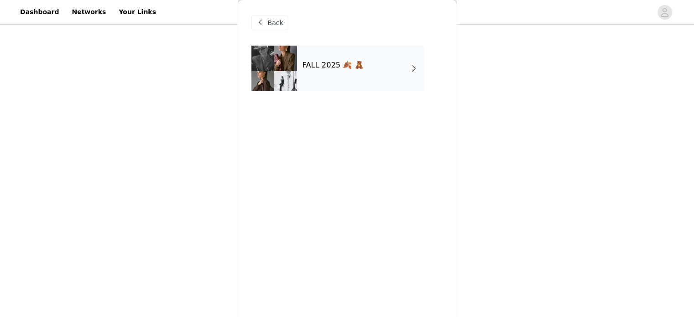
click at [387, 67] on div "FALL 2025 🍂 🧸" at bounding box center [360, 69] width 127 height 46
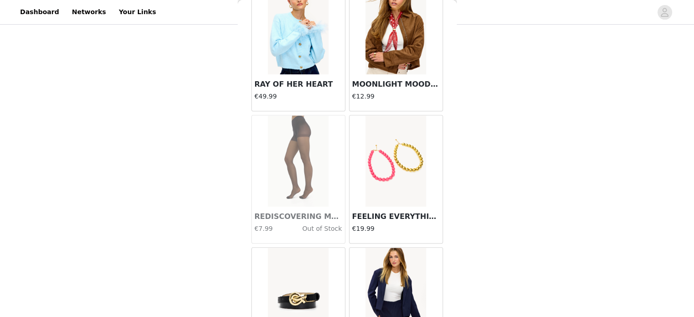
scroll to position [1076, 0]
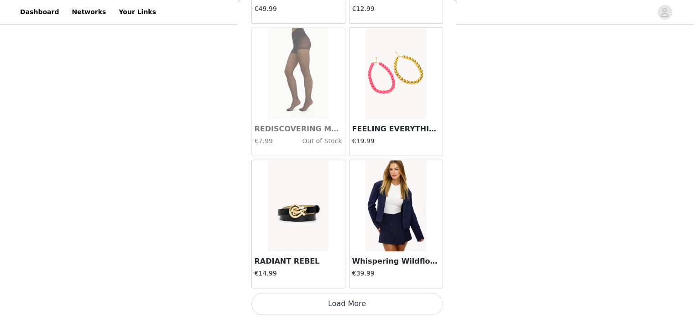
click at [341, 299] on button "Load More" at bounding box center [347, 304] width 192 height 22
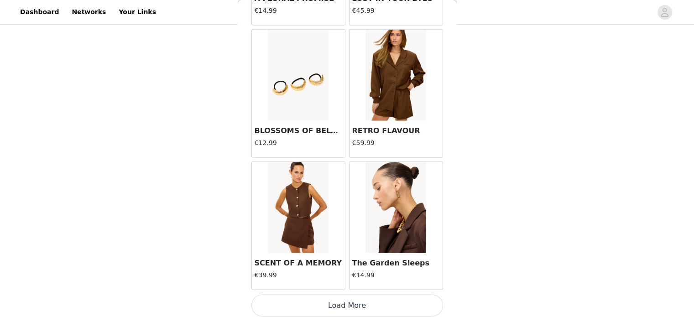
click at [362, 298] on button "Load More" at bounding box center [347, 306] width 192 height 22
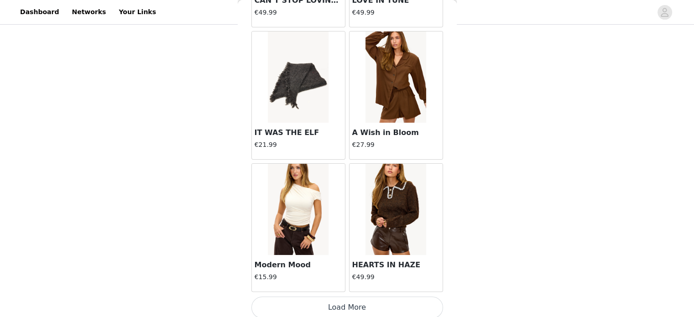
click at [352, 304] on button "Load More" at bounding box center [347, 307] width 192 height 22
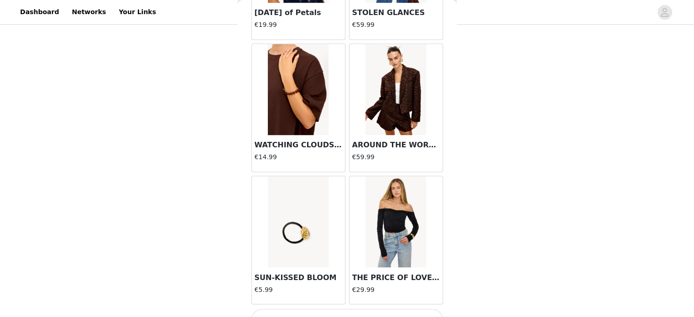
scroll to position [5038, 0]
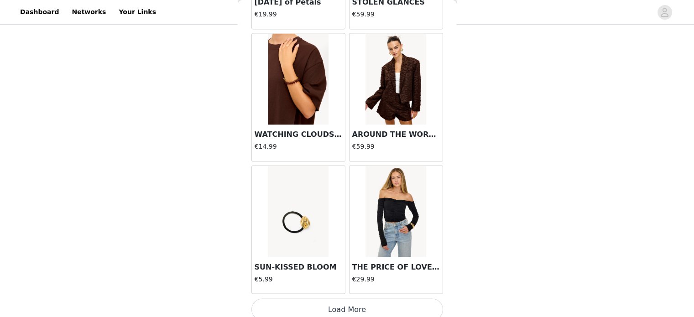
click at [374, 298] on button "Load More" at bounding box center [347, 309] width 192 height 22
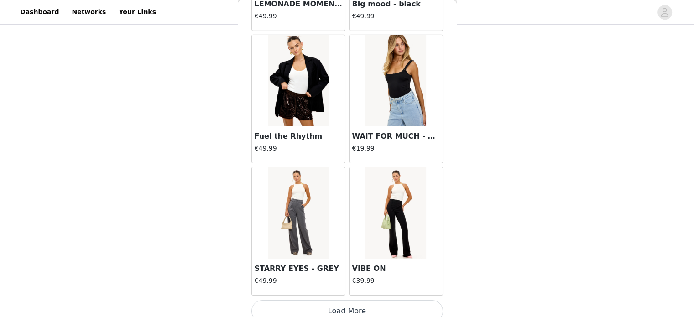
click at [345, 305] on button "Load More" at bounding box center [347, 311] width 192 height 22
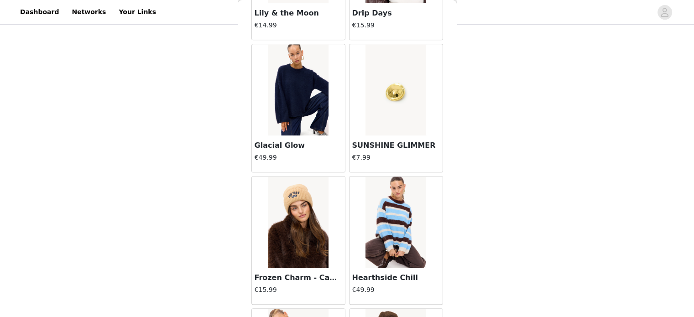
scroll to position [7680, 0]
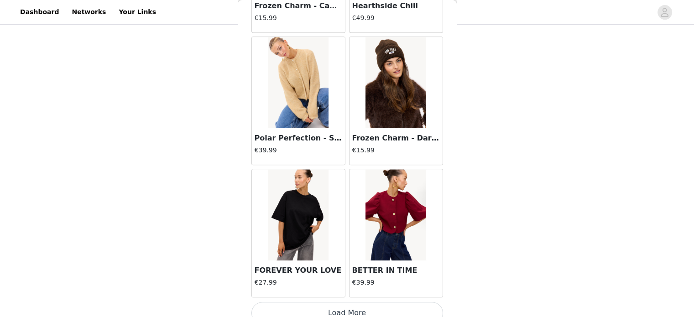
click at [334, 310] on button "Load More" at bounding box center [347, 313] width 192 height 22
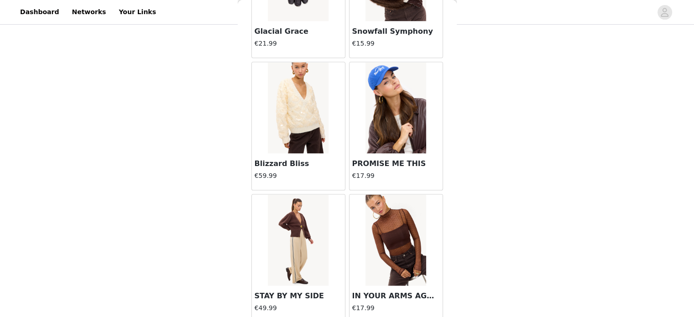
scroll to position [9000, 0]
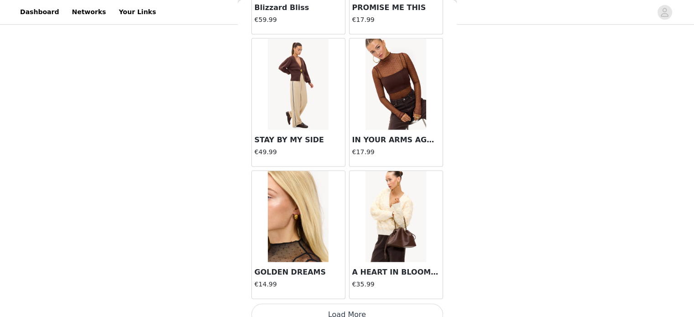
click at [368, 304] on button "Load More" at bounding box center [347, 315] width 192 height 22
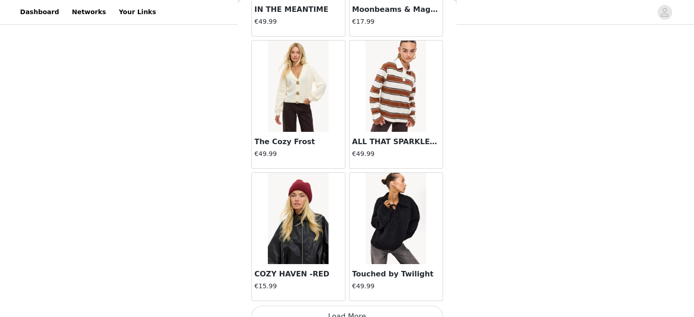
click at [354, 306] on button "Load More" at bounding box center [347, 317] width 192 height 22
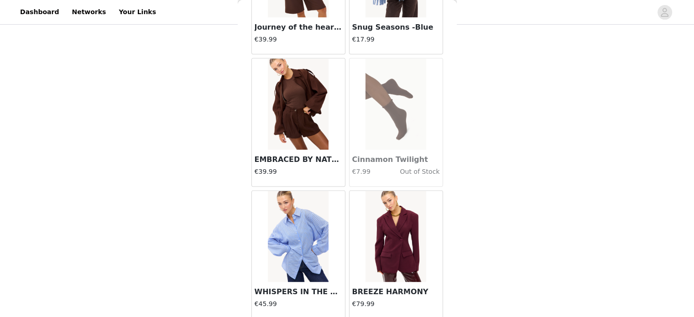
scroll to position [11642, 0]
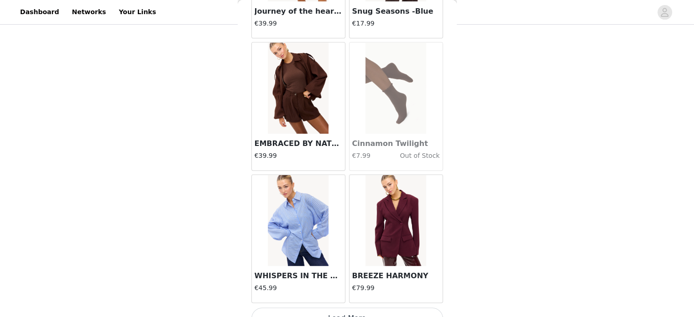
click at [356, 307] on button "Load More" at bounding box center [347, 318] width 192 height 22
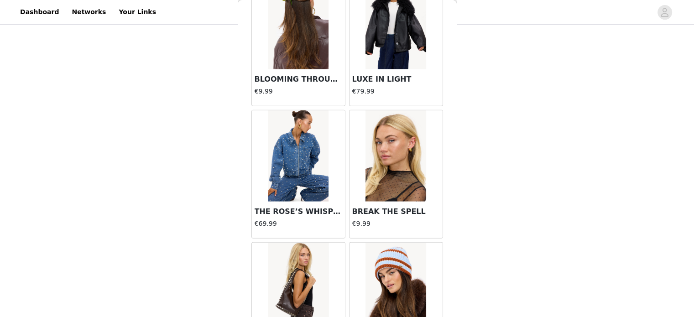
scroll to position [12962, 0]
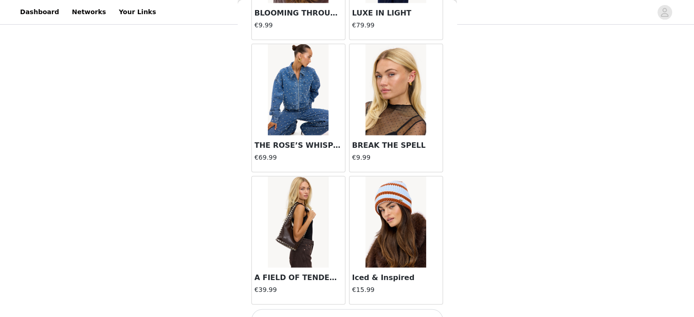
click at [349, 309] on button "Load More" at bounding box center [347, 320] width 192 height 22
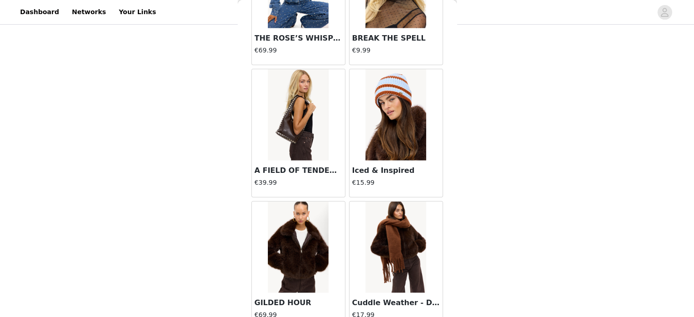
scroll to position [13164, 0]
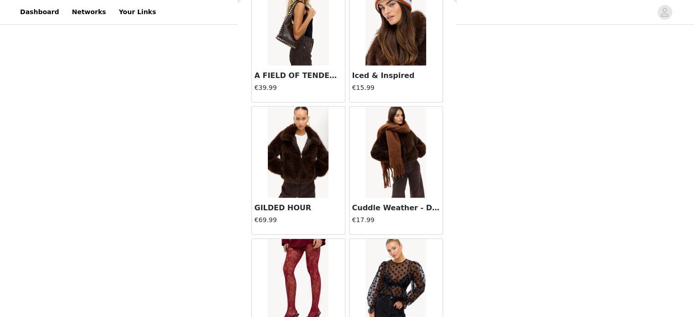
click at [284, 143] on img at bounding box center [298, 152] width 61 height 91
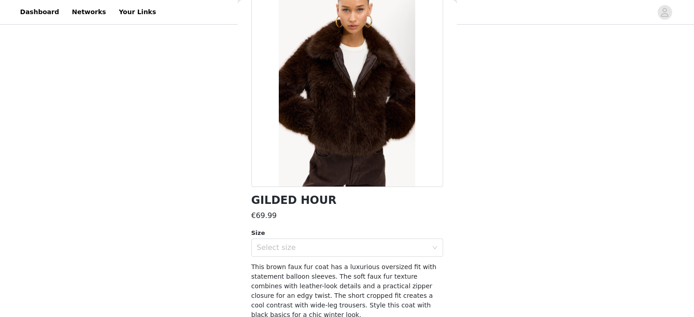
scroll to position [91, 0]
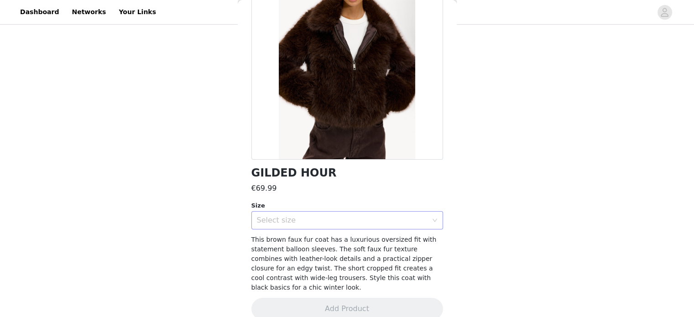
click at [295, 220] on div "Select size" at bounding box center [342, 220] width 171 height 9
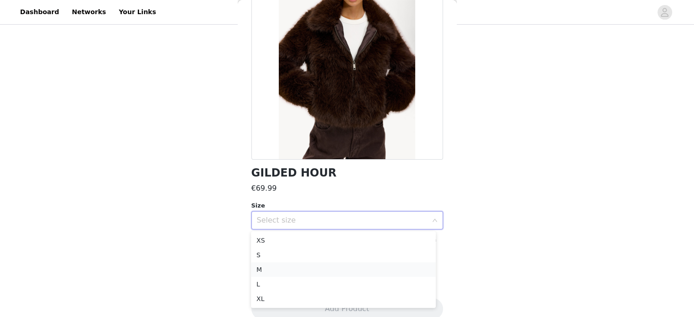
click at [265, 270] on li "M" at bounding box center [343, 269] width 185 height 15
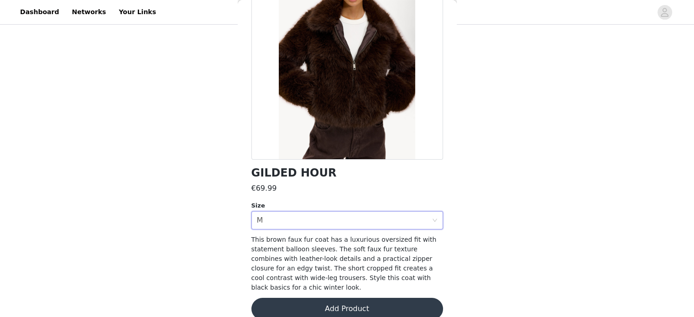
click at [353, 304] on button "Add Product" at bounding box center [347, 309] width 192 height 22
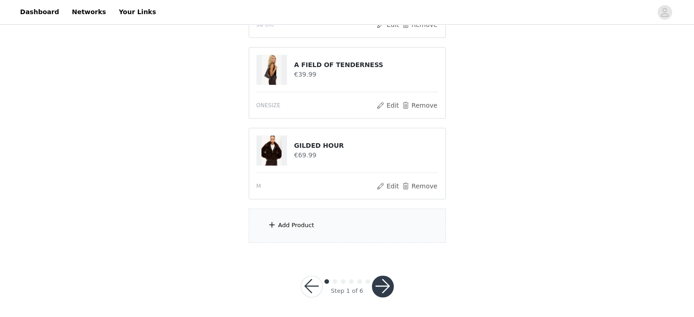
scroll to position [483, 0]
click at [301, 229] on div "Add Product" at bounding box center [347, 225] width 197 height 34
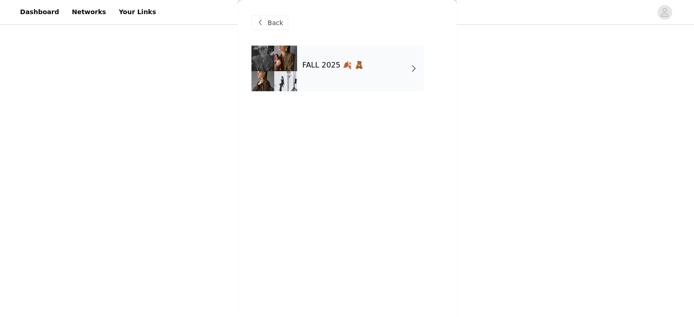
click at [320, 36] on div "Back" at bounding box center [347, 23] width 192 height 46
click at [328, 52] on div "FALL 2025 🍂 🧸" at bounding box center [360, 69] width 127 height 46
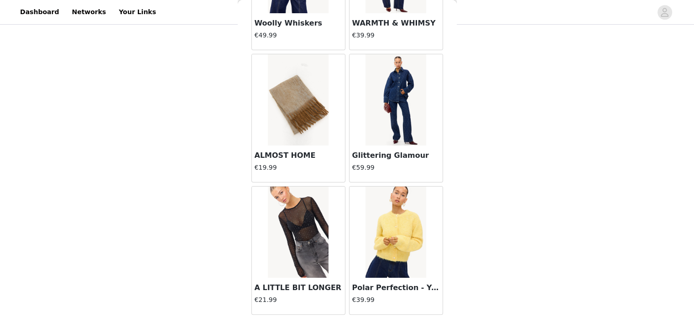
scroll to position [274, 0]
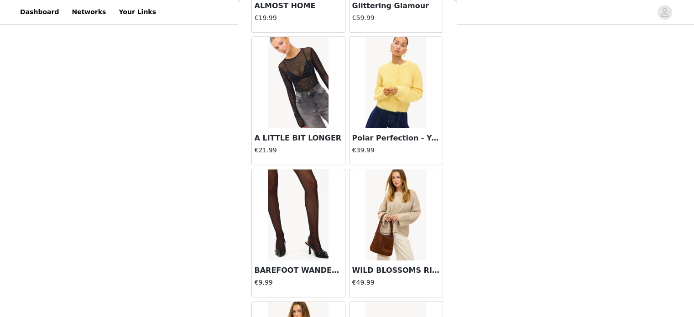
click at [396, 91] on img at bounding box center [395, 82] width 61 height 91
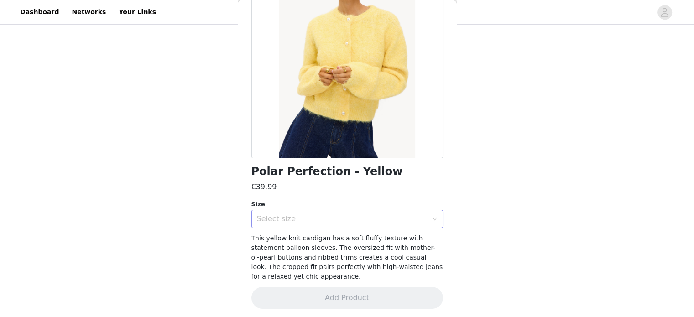
scroll to position [95, 0]
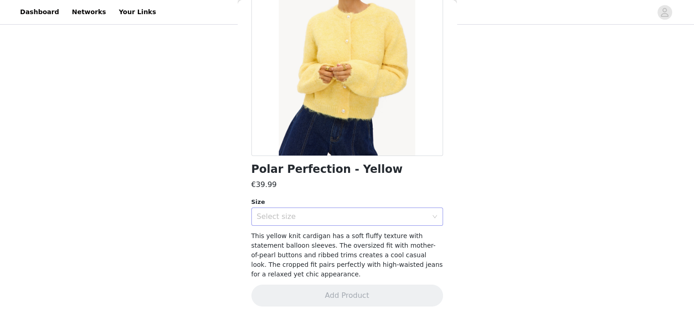
click at [311, 208] on div "Select size" at bounding box center [344, 216] width 175 height 17
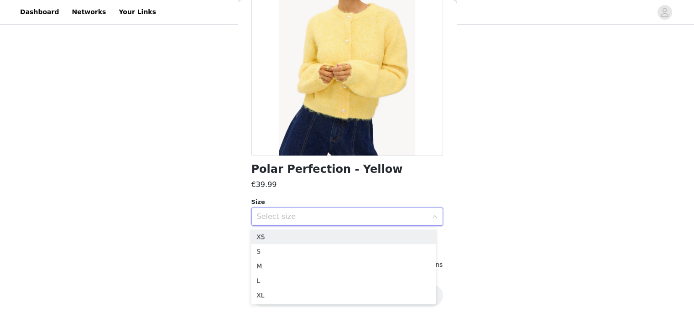
click at [310, 213] on div "Select size" at bounding box center [342, 216] width 171 height 9
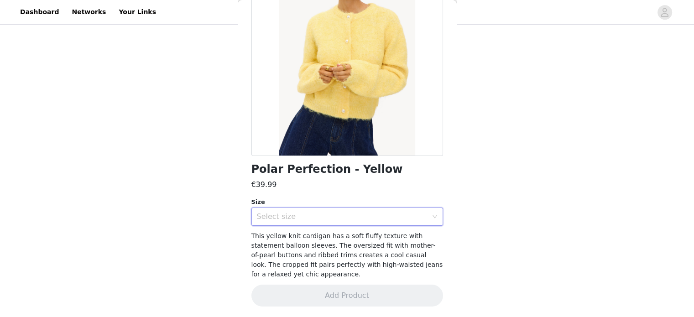
click at [308, 217] on div "Select size" at bounding box center [342, 216] width 171 height 9
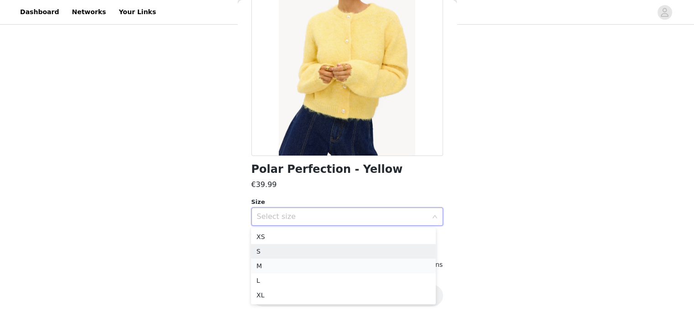
click at [283, 264] on li "M" at bounding box center [343, 266] width 185 height 15
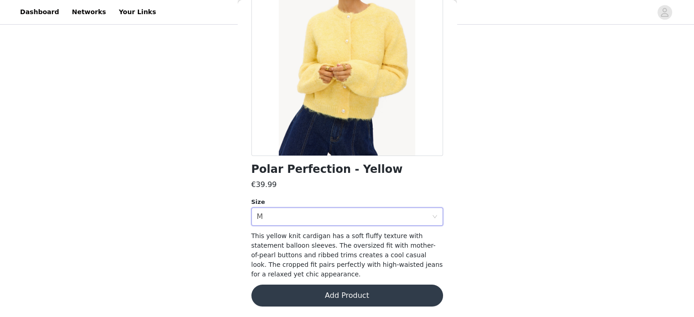
click at [356, 290] on button "Add Product" at bounding box center [347, 296] width 192 height 22
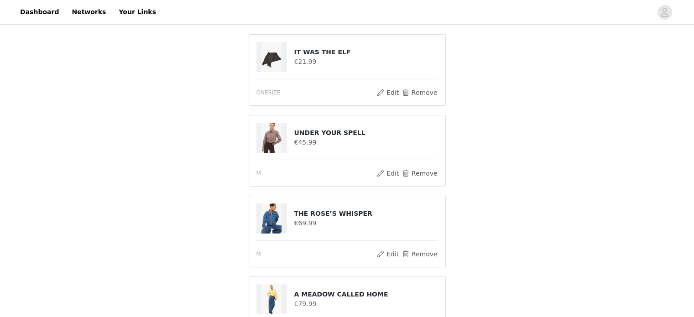
scroll to position [274, 0]
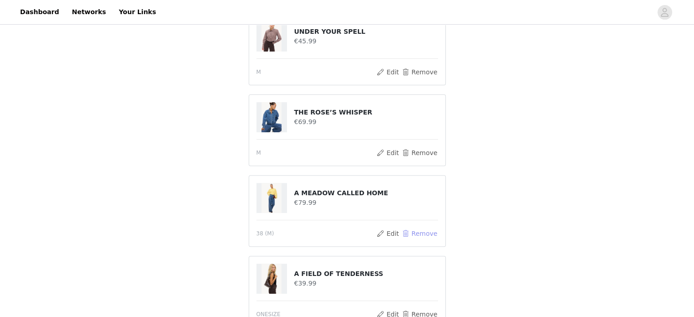
click at [425, 232] on button "Remove" at bounding box center [419, 233] width 36 height 11
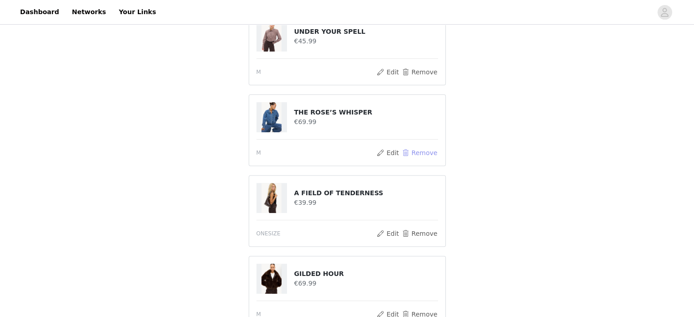
click at [425, 149] on button "Remove" at bounding box center [419, 152] width 36 height 11
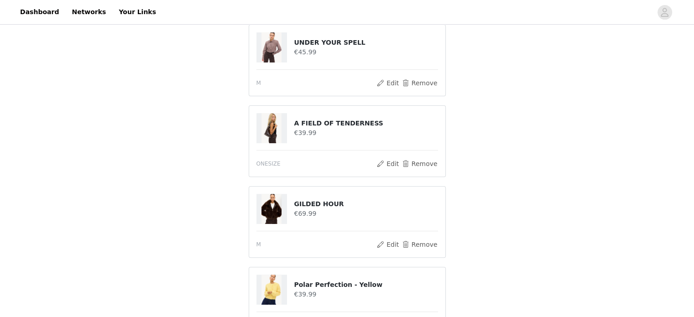
scroll to position [311, 0]
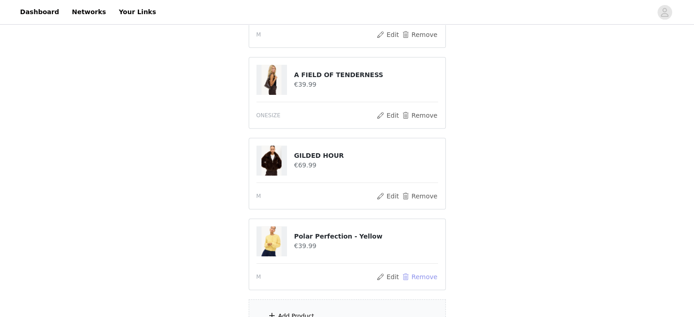
click at [432, 277] on button "Remove" at bounding box center [419, 276] width 36 height 11
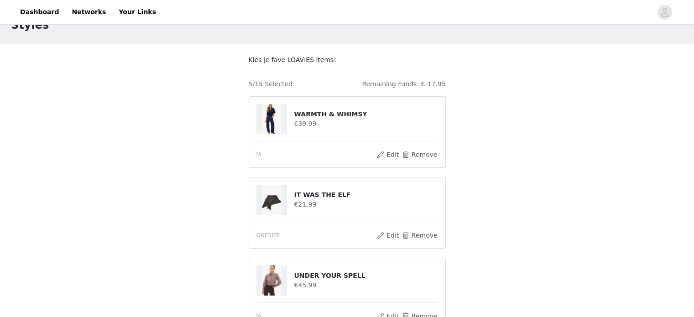
scroll to position [46, 0]
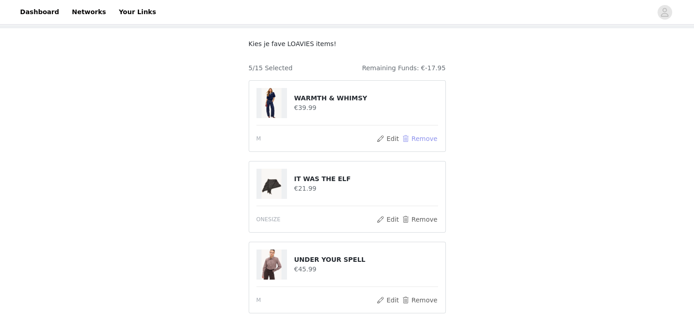
click at [431, 139] on button "Remove" at bounding box center [419, 138] width 36 height 11
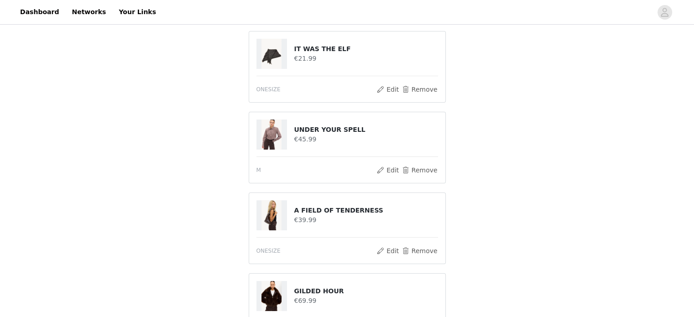
scroll to position [228, 0]
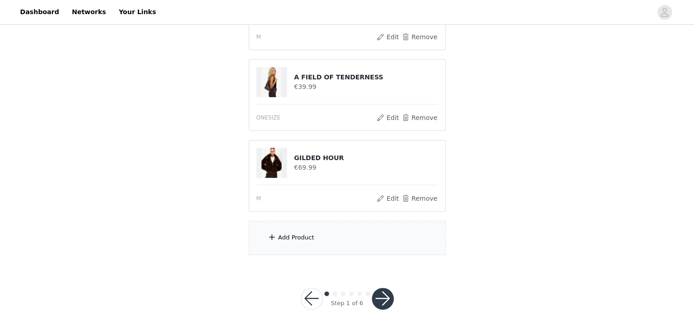
click at [298, 235] on div "Add Product" at bounding box center [296, 237] width 36 height 9
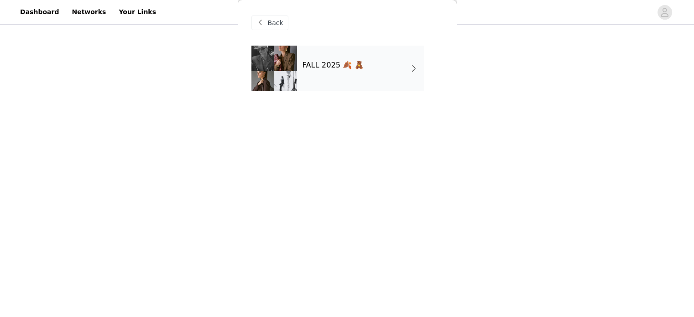
click at [327, 76] on div "FALL 2025 🍂 🧸" at bounding box center [360, 69] width 127 height 46
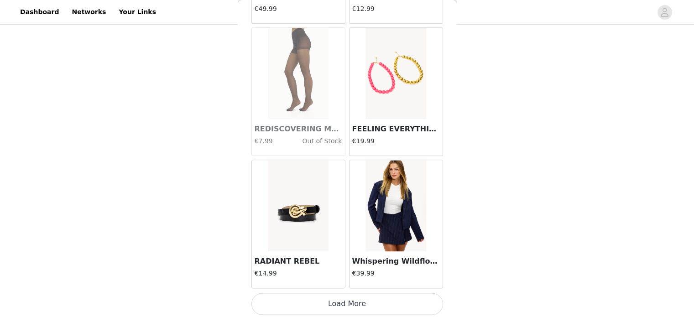
scroll to position [241, 0]
click at [357, 304] on button "Load More" at bounding box center [347, 304] width 192 height 22
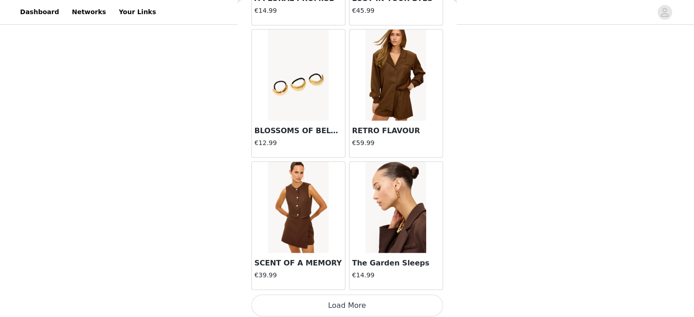
click at [338, 295] on button "Load More" at bounding box center [347, 306] width 192 height 22
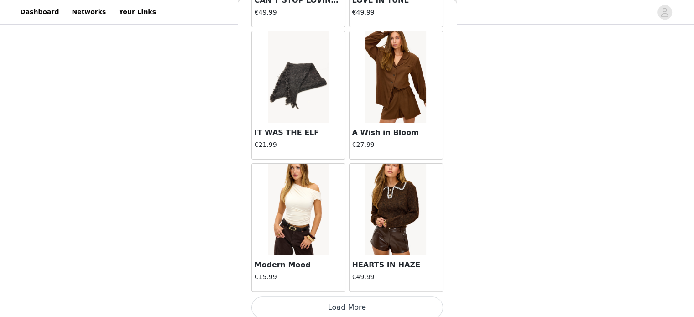
click at [359, 302] on button "Load More" at bounding box center [347, 307] width 192 height 22
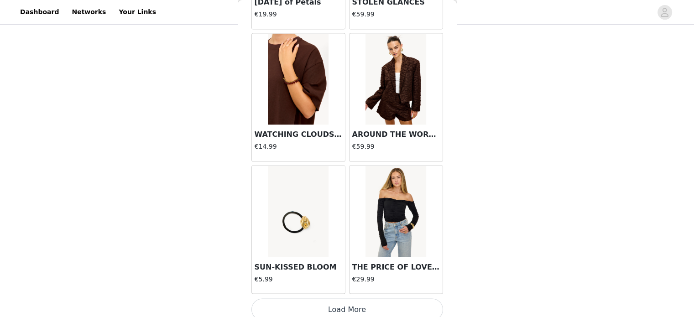
click at [360, 298] on button "Load More" at bounding box center [347, 309] width 192 height 22
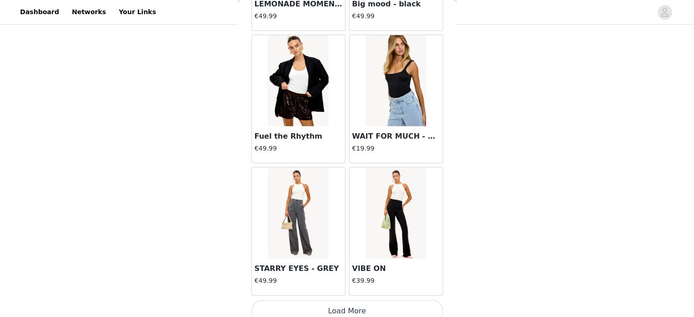
click at [337, 300] on button "Load More" at bounding box center [347, 311] width 192 height 22
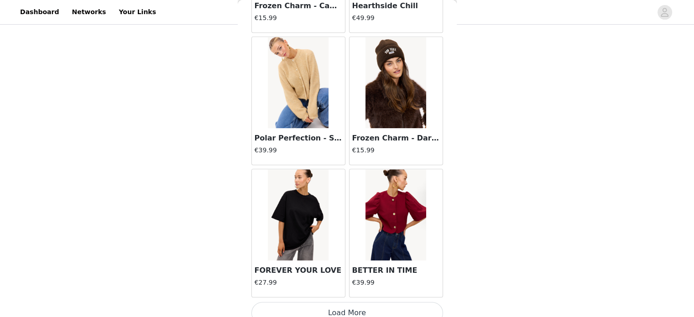
click at [344, 302] on button "Load More" at bounding box center [347, 313] width 192 height 22
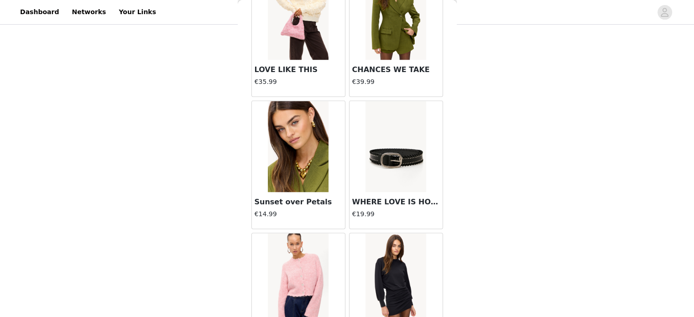
scroll to position [8774, 0]
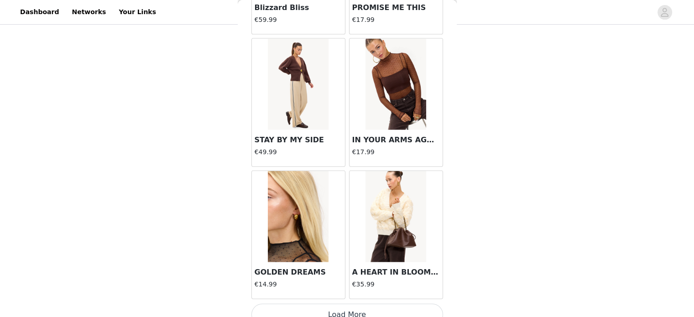
click at [376, 304] on button "Load More" at bounding box center [347, 315] width 192 height 22
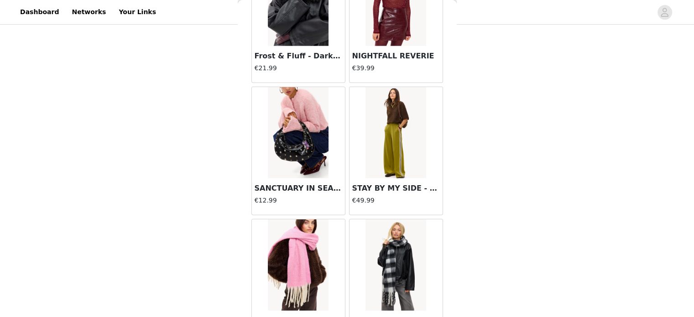
scroll to position [9912, 0]
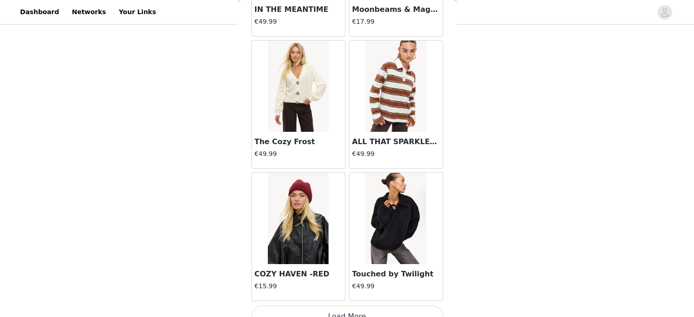
click at [354, 306] on button "Load More" at bounding box center [347, 317] width 192 height 22
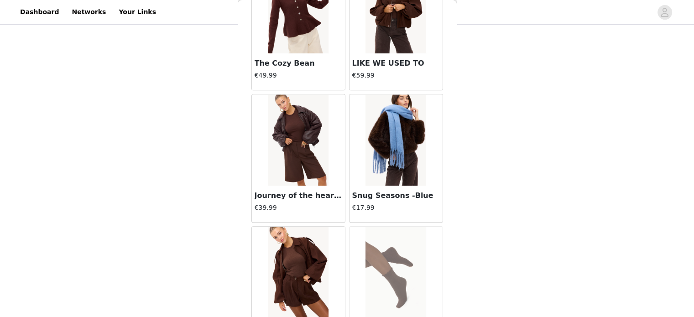
scroll to position [11642, 0]
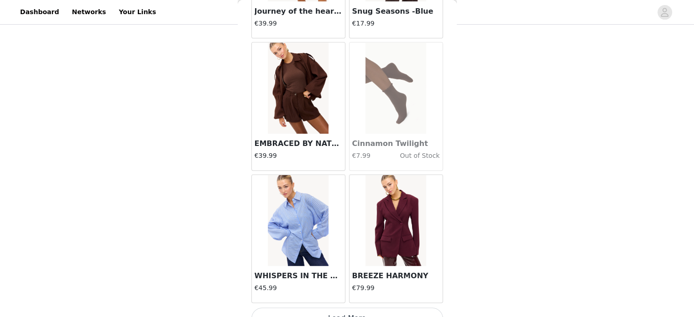
click at [346, 307] on button "Load More" at bounding box center [347, 318] width 192 height 22
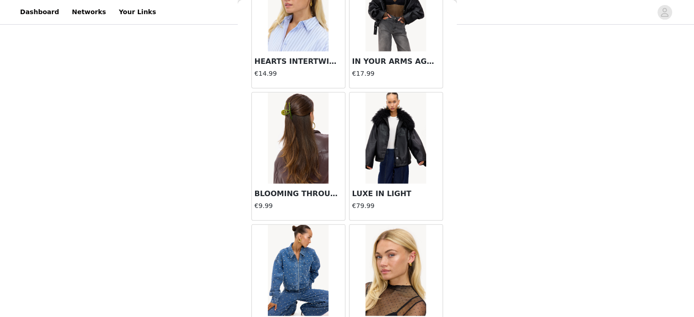
scroll to position [12962, 0]
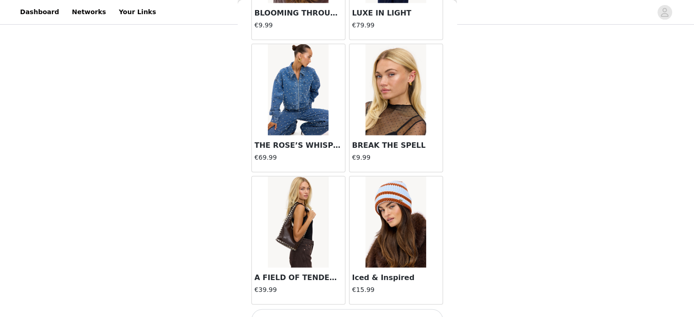
click at [358, 309] on button "Load More" at bounding box center [347, 320] width 192 height 22
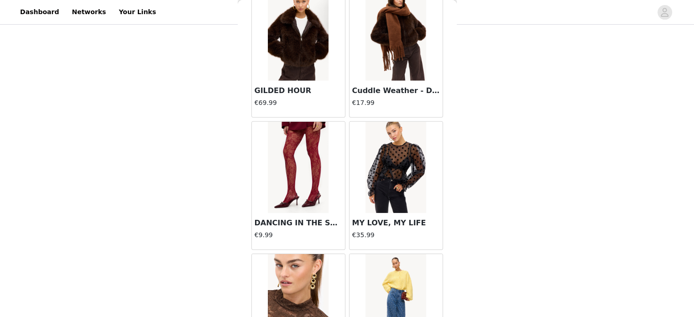
scroll to position [13190, 0]
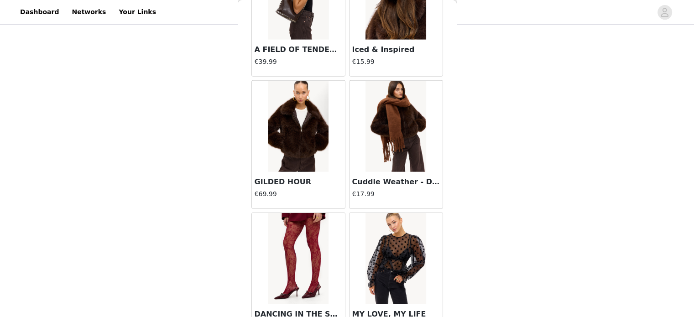
click at [385, 109] on img at bounding box center [395, 126] width 61 height 91
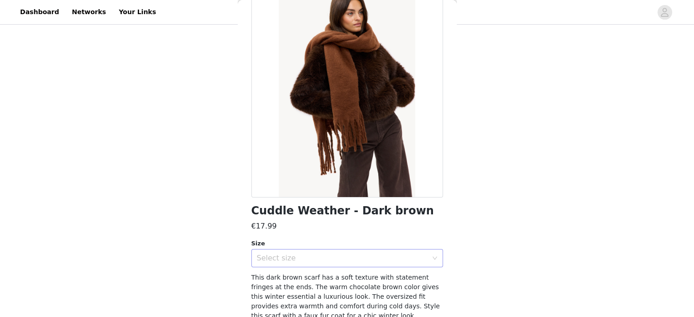
scroll to position [95, 0]
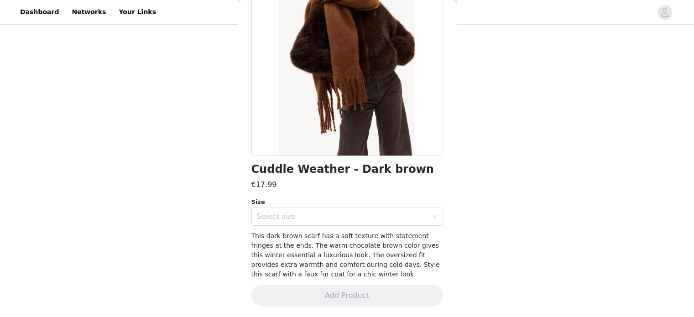
click at [306, 226] on div "Cuddle Weather - Dark brown €17.99 Size Select size This dark brown scarf has a…" at bounding box center [347, 134] width 192 height 367
click at [311, 221] on div "Select size" at bounding box center [344, 216] width 175 height 17
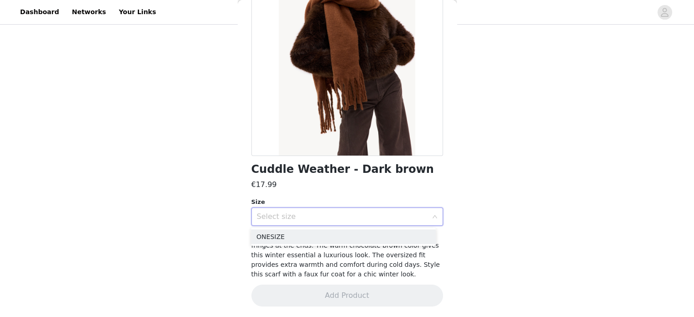
drag, startPoint x: 296, startPoint y: 235, endPoint x: 305, endPoint y: 251, distance: 18.2
click at [296, 236] on li "ONESIZE" at bounding box center [343, 236] width 185 height 15
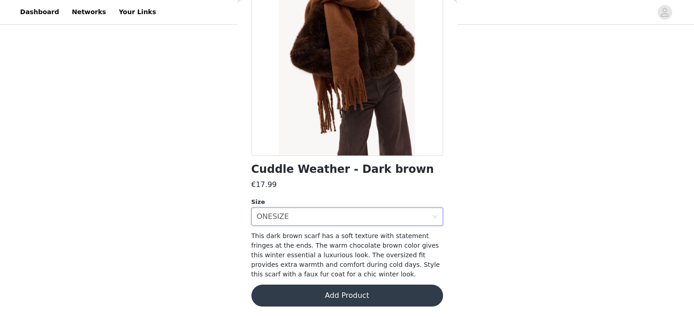
click at [342, 294] on button "Add Product" at bounding box center [347, 296] width 192 height 22
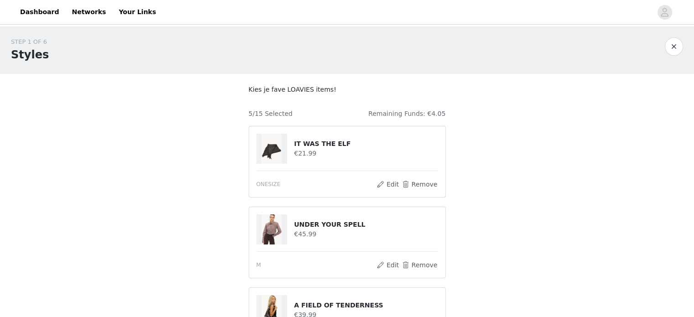
scroll to position [322, 0]
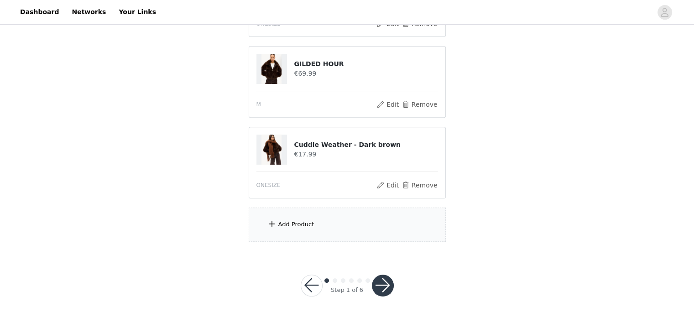
click at [385, 288] on button "button" at bounding box center [383, 286] width 22 height 22
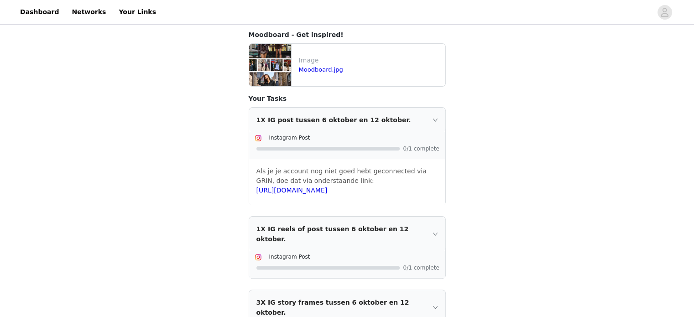
scroll to position [270, 0]
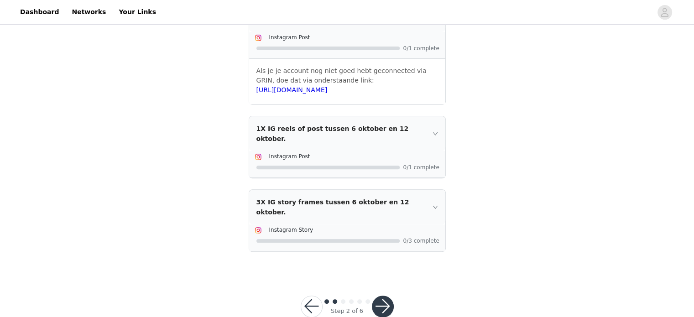
click at [381, 296] on button "button" at bounding box center [383, 307] width 22 height 22
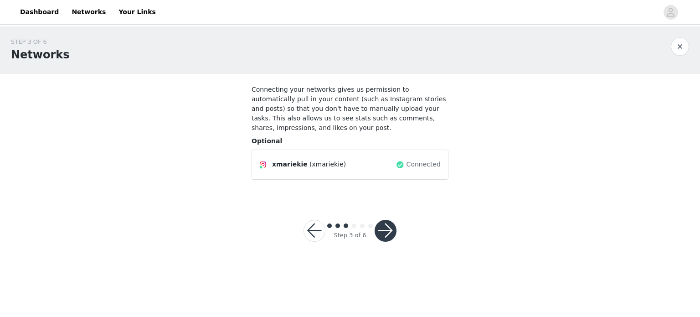
click at [392, 222] on button "button" at bounding box center [386, 231] width 22 height 22
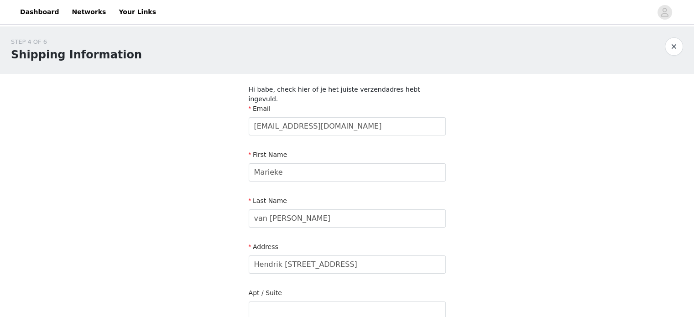
scroll to position [268, 0]
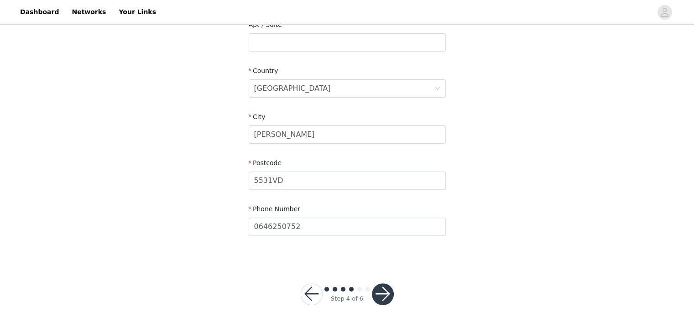
click at [375, 291] on button "button" at bounding box center [383, 294] width 22 height 22
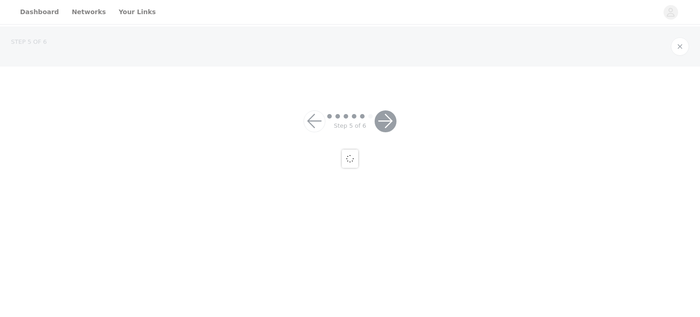
click at [387, 286] on div at bounding box center [350, 158] width 700 height 317
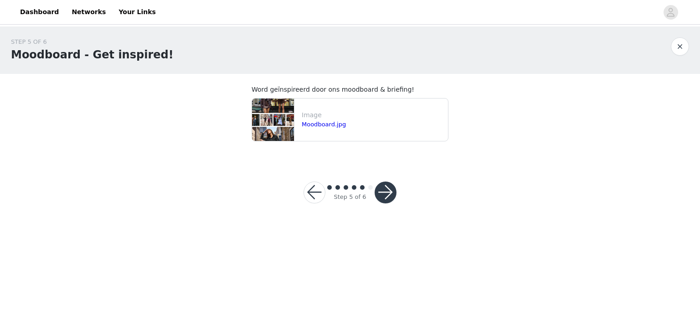
click at [389, 202] on button "button" at bounding box center [386, 193] width 22 height 22
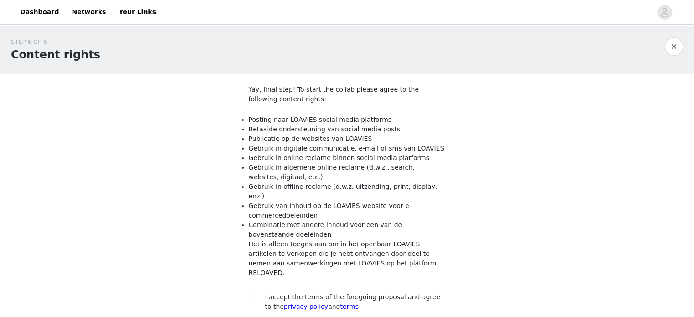
scroll to position [66, 0]
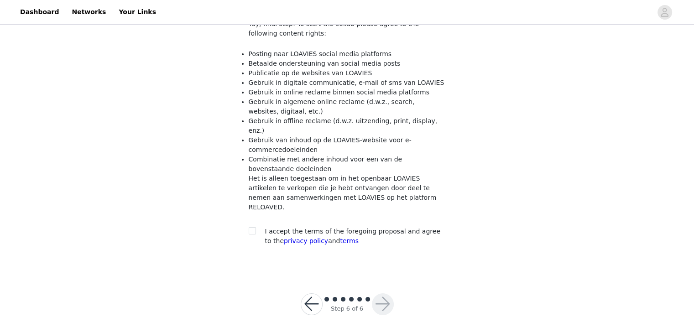
click at [259, 227] on div "I accept the terms of the foregoing proposal and agree to the privacy policy an…" at bounding box center [347, 236] width 197 height 19
click at [247, 213] on section "Yay, final step! To start the collab please agree to the following content righ…" at bounding box center [347, 139] width 219 height 263
click at [254, 227] on span at bounding box center [252, 230] width 7 height 7
click at [254, 227] on input "checkbox" at bounding box center [252, 230] width 6 height 6
checkbox input "true"
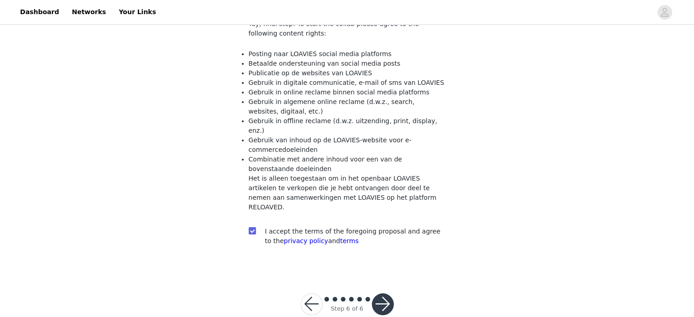
click at [384, 293] on button "button" at bounding box center [383, 304] width 22 height 22
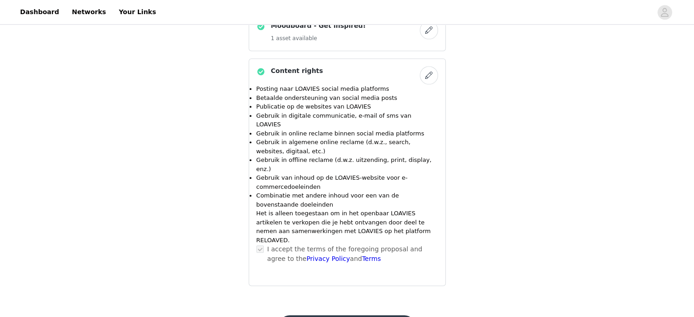
scroll to position [691, 0]
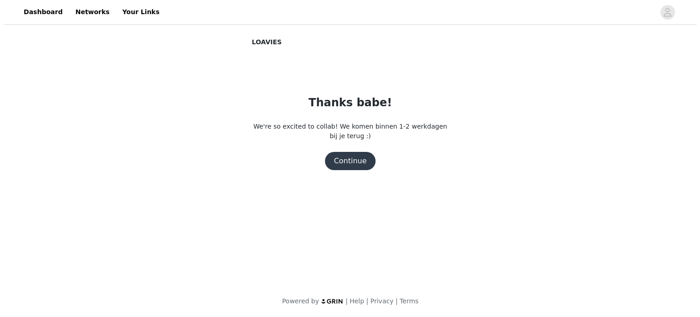
scroll to position [0, 0]
